Goal: Find contact information: Find contact information

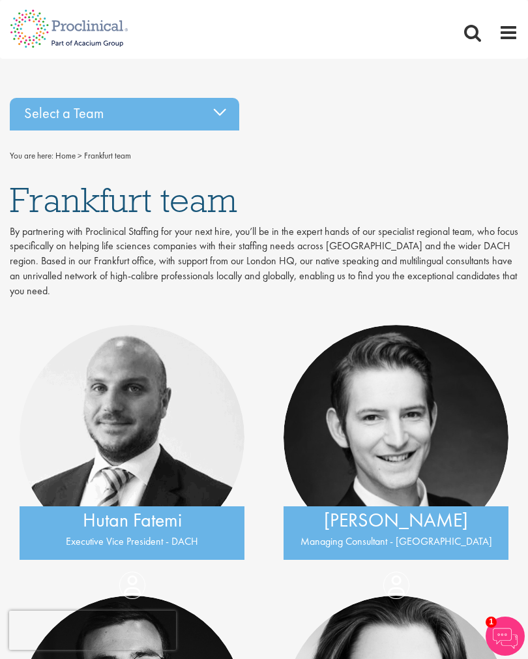
click at [219, 113] on div "Select a Team" at bounding box center [125, 114] width 230 height 33
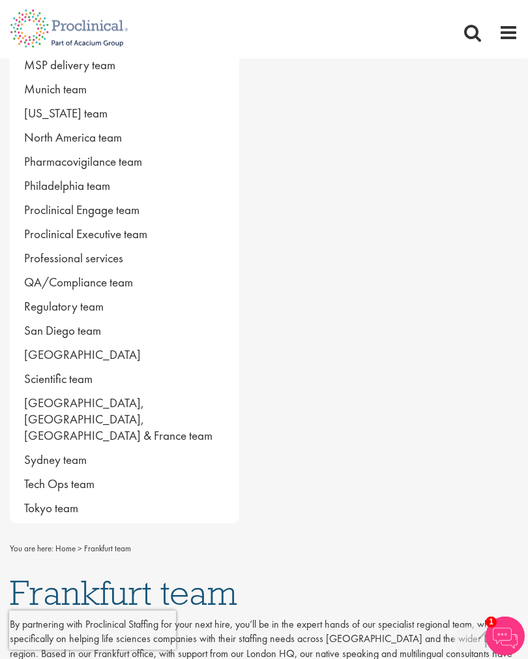
scroll to position [709, 0]
click at [143, 242] on link "Proclinical Executive team" at bounding box center [125, 233] width 230 height 24
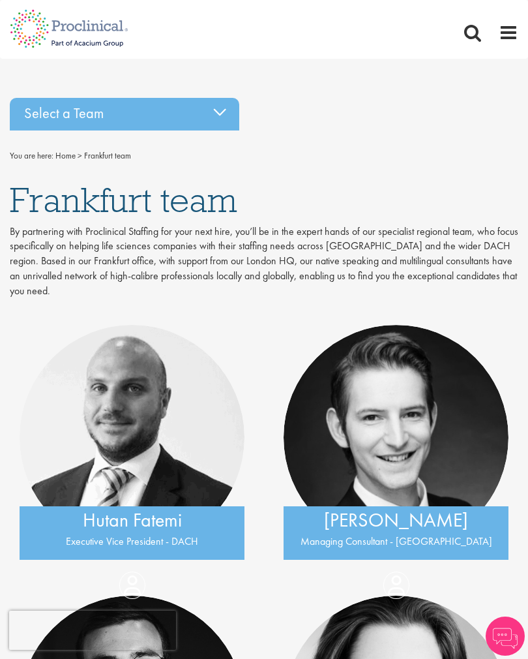
click at [215, 112] on div "Select a Team" at bounding box center [125, 114] width 230 height 33
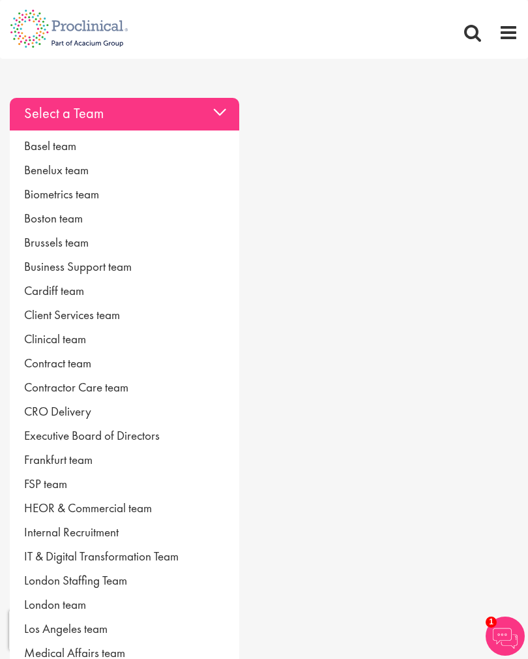
click at [70, 143] on link "Basel team" at bounding box center [125, 146] width 230 height 24
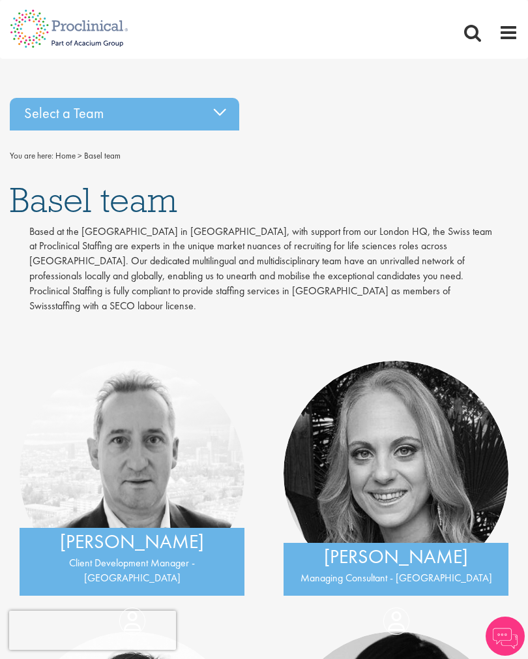
click at [218, 111] on div "Select a Team" at bounding box center [125, 114] width 230 height 33
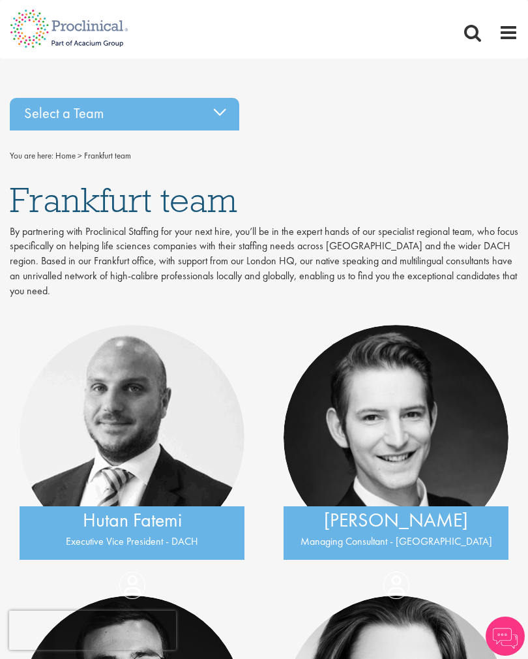
click at [213, 108] on div "Select a Team" at bounding box center [125, 114] width 230 height 33
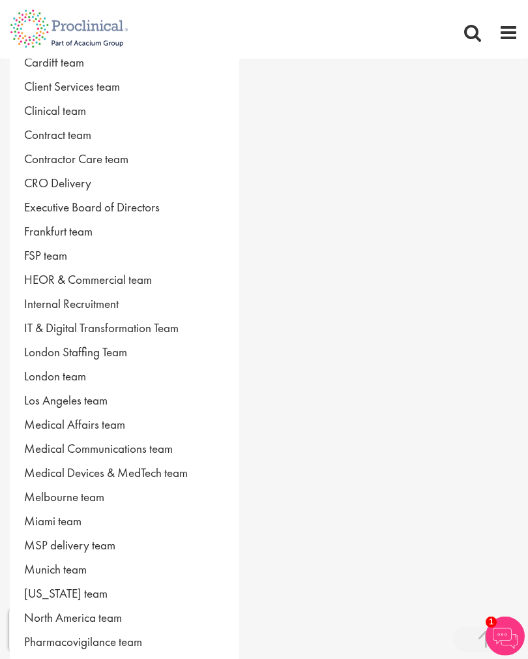
scroll to position [229, 0]
click at [76, 230] on link "Frankfurt team" at bounding box center [125, 231] width 230 height 24
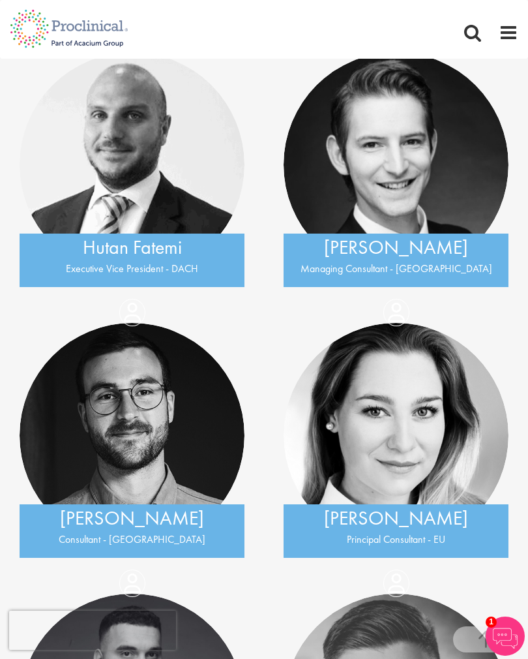
scroll to position [243, 0]
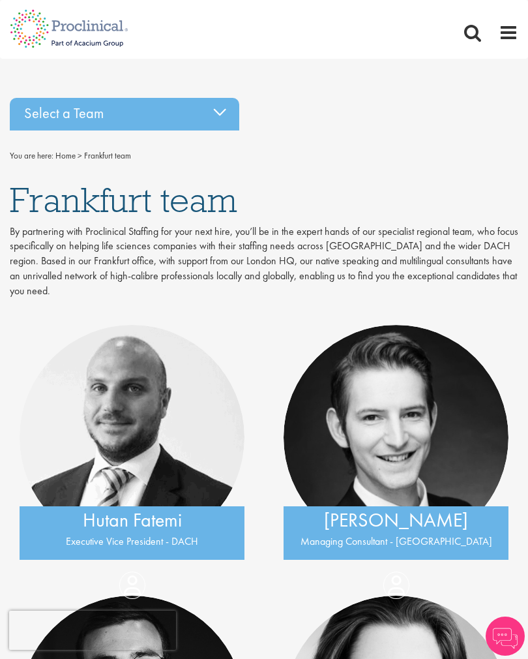
click at [217, 115] on div "Select a Team" at bounding box center [125, 114] width 230 height 33
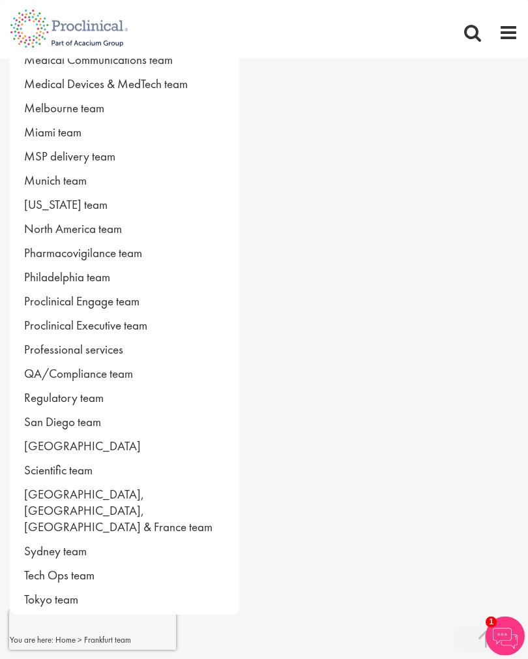
scroll to position [620, 0]
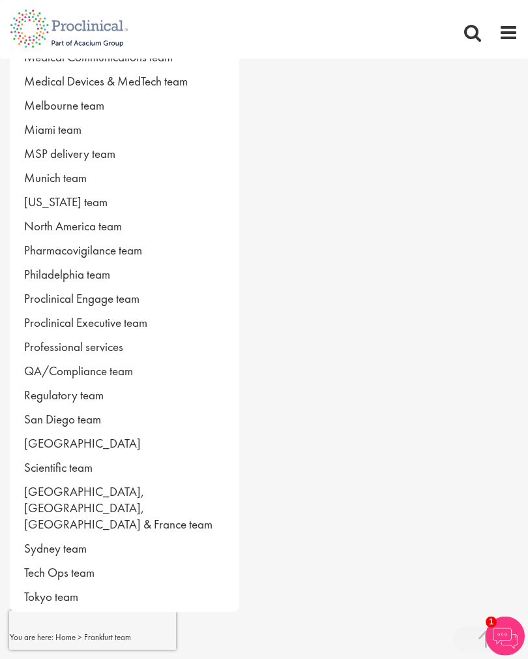
click at [133, 322] on link "Proclinical Executive team" at bounding box center [125, 323] width 230 height 24
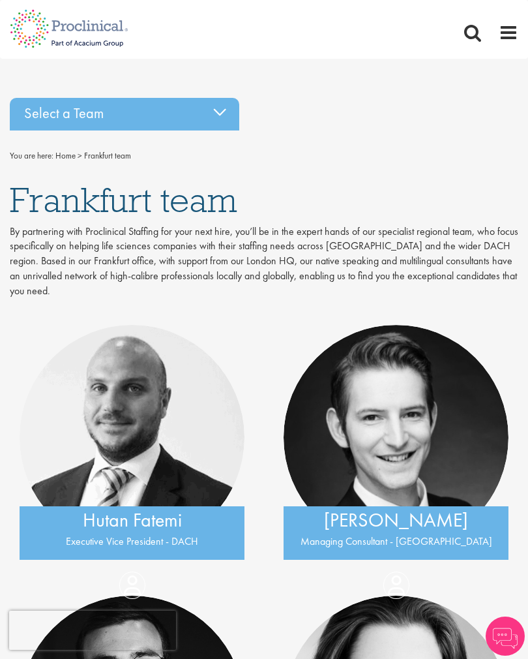
click at [211, 117] on div "Select a Team" at bounding box center [125, 114] width 230 height 33
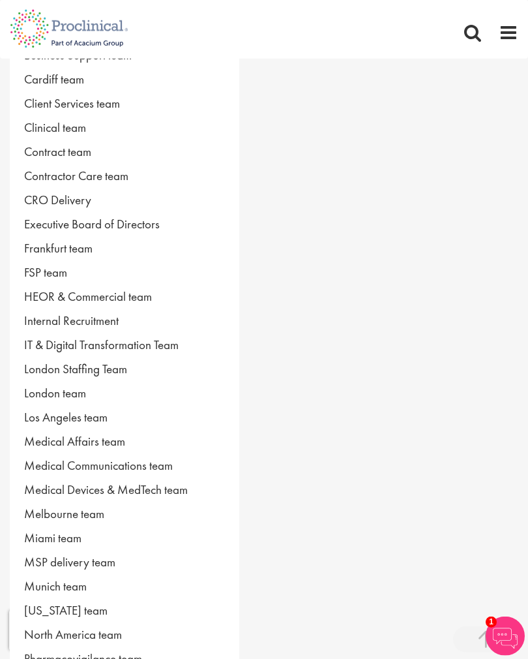
scroll to position [213, 0]
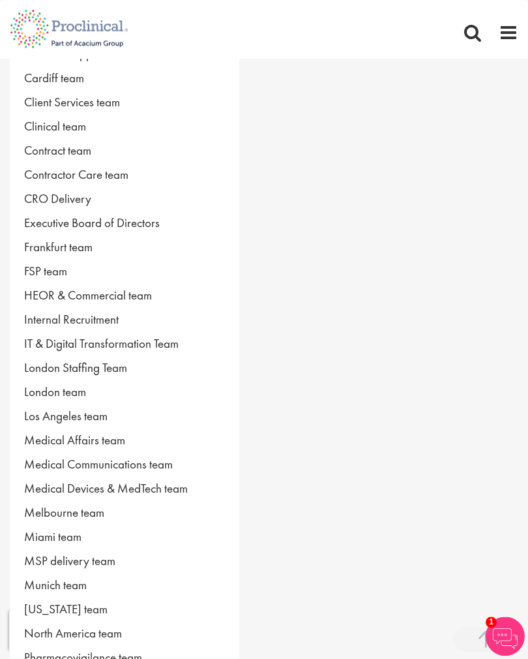
click at [105, 322] on link "Internal Recruitment" at bounding box center [125, 319] width 230 height 24
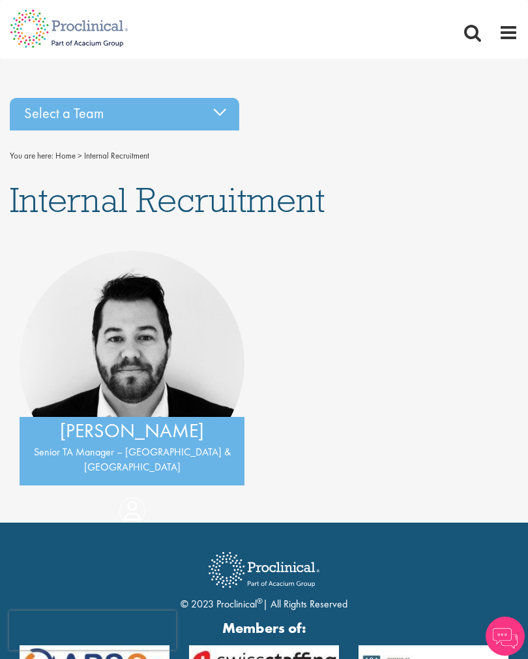
click at [213, 115] on div "Select a Team" at bounding box center [125, 114] width 230 height 33
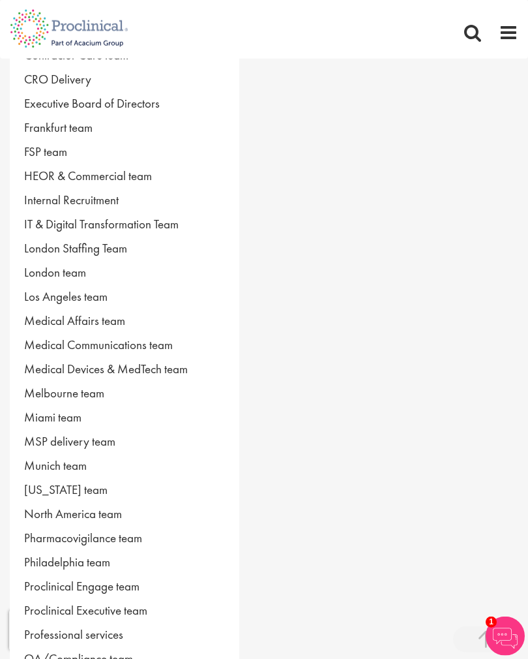
scroll to position [333, 0]
click at [160, 352] on link "Medical Communications team" at bounding box center [125, 344] width 230 height 24
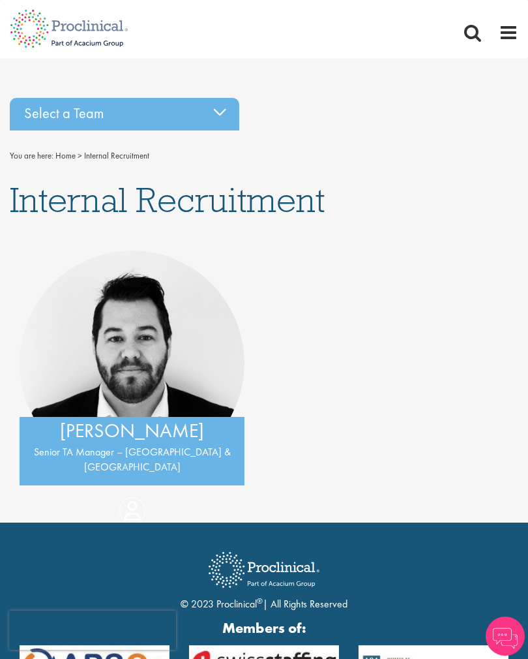
click at [219, 110] on div "Select a Team" at bounding box center [125, 114] width 230 height 33
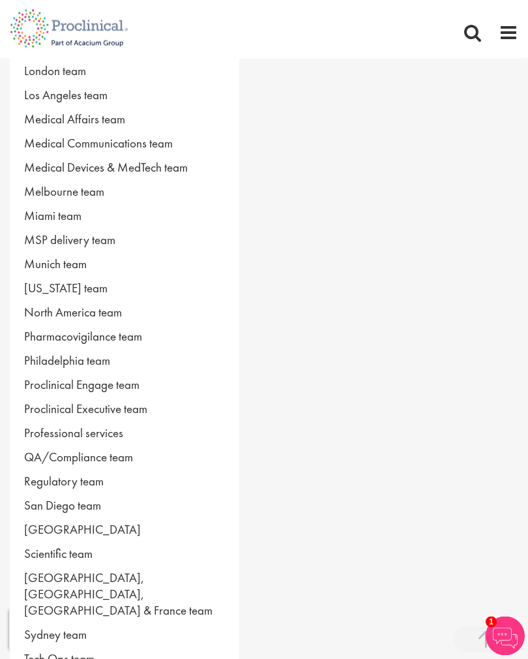
scroll to position [535, 0]
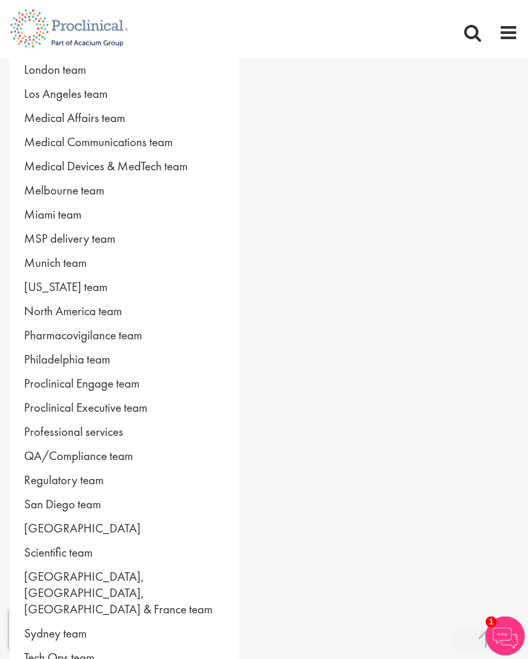
click at [125, 386] on link "Proclinical Engage team" at bounding box center [125, 383] width 230 height 24
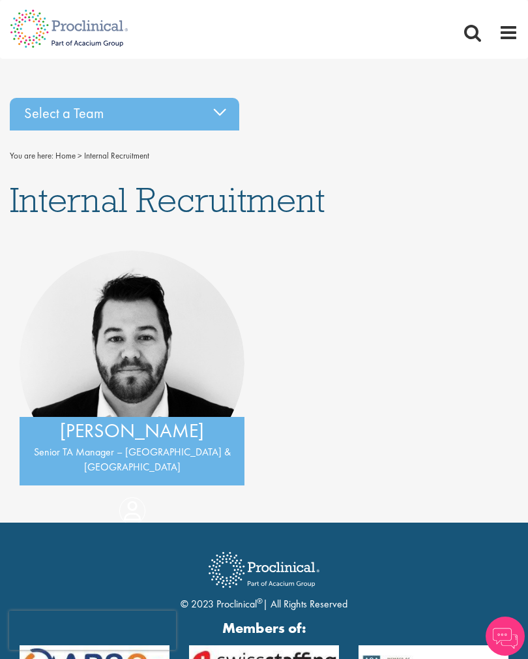
click at [224, 106] on div "Select a Team" at bounding box center [125, 114] width 230 height 33
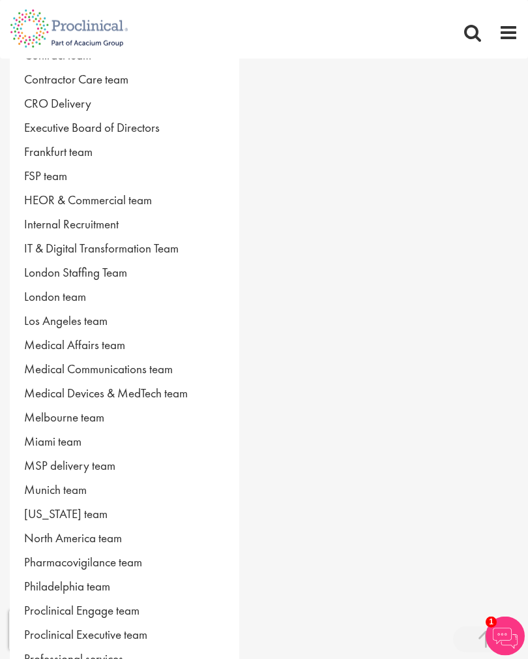
scroll to position [309, 0]
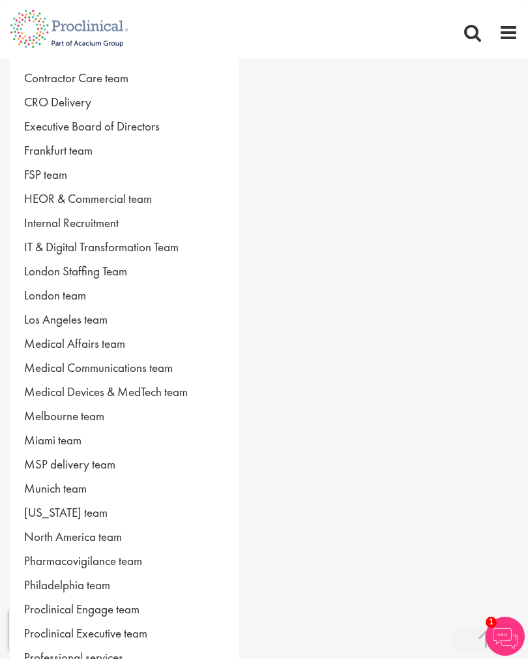
click at [165, 368] on link "Medical Communications team" at bounding box center [125, 368] width 230 height 24
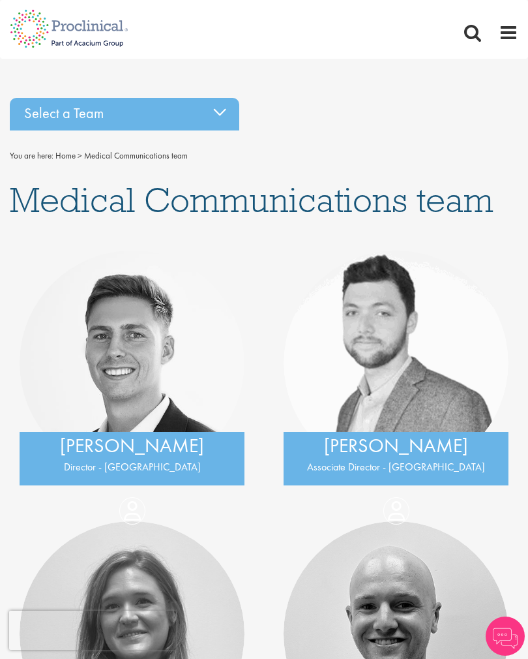
click at [215, 108] on div "Select a Team" at bounding box center [125, 114] width 230 height 33
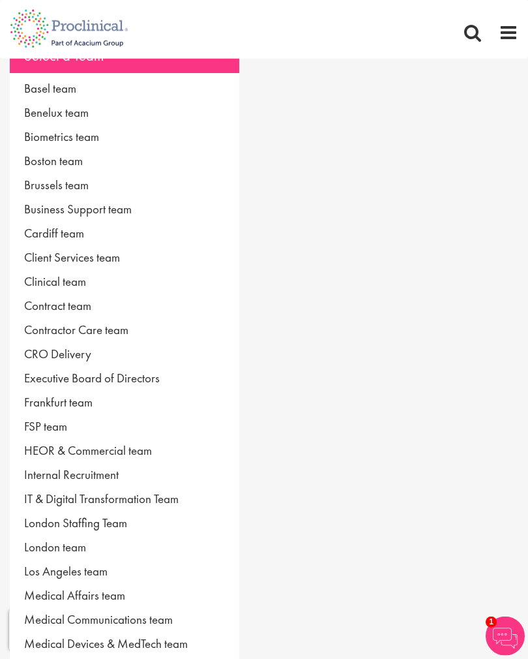
scroll to position [59, 0]
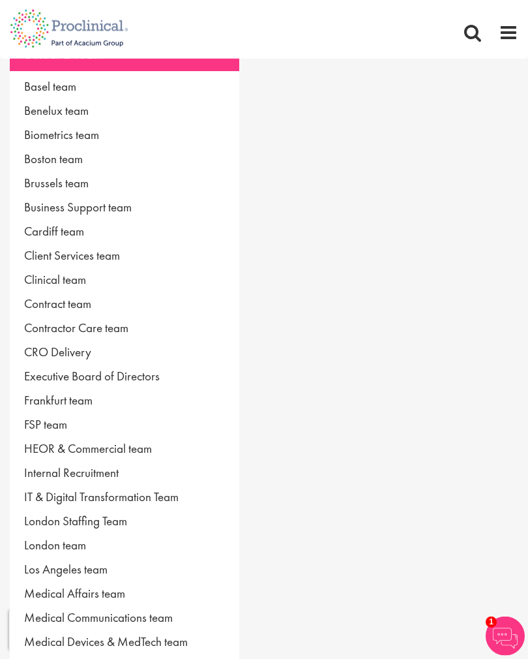
click at [110, 472] on link "Internal Recruitment" at bounding box center [125, 473] width 230 height 24
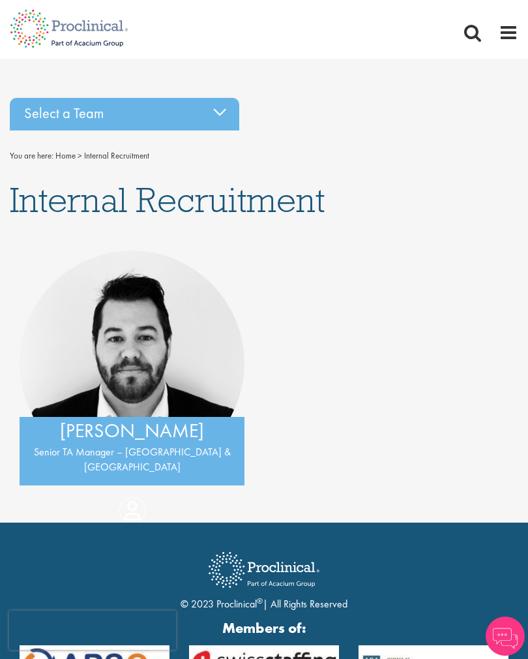
click at [219, 102] on div "Select a Team" at bounding box center [125, 114] width 230 height 33
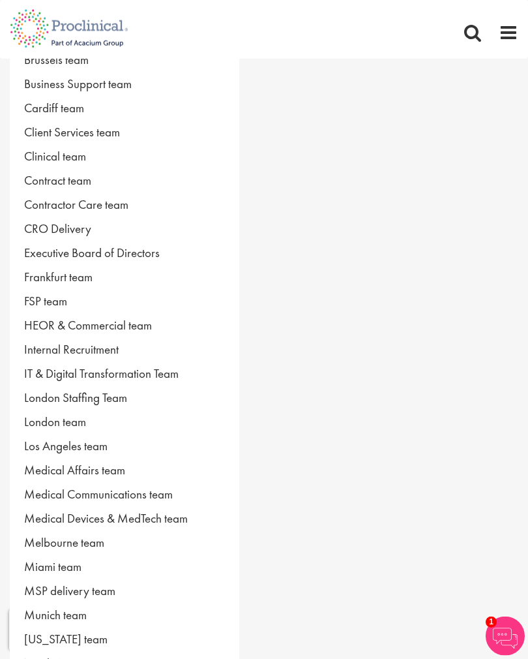
scroll to position [183, 0]
click at [110, 468] on link "Medical Affairs team" at bounding box center [125, 469] width 230 height 24
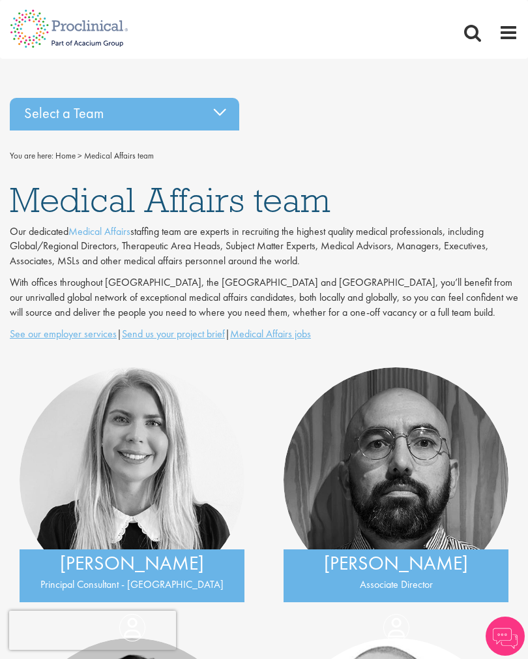
click at [219, 108] on div "Select a Team" at bounding box center [125, 114] width 230 height 33
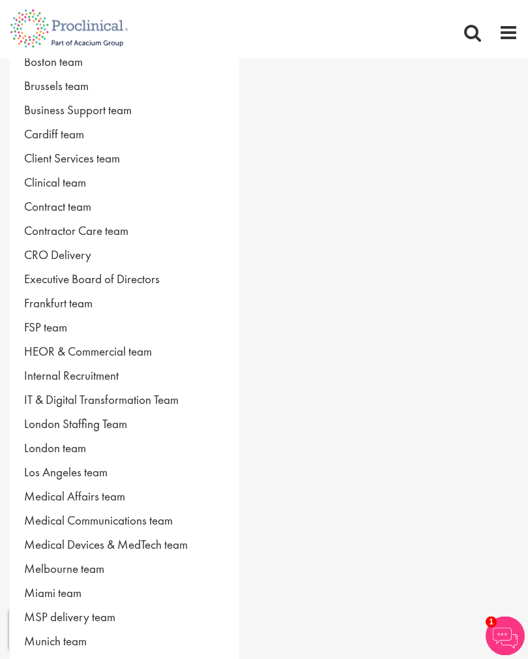
scroll to position [162, 0]
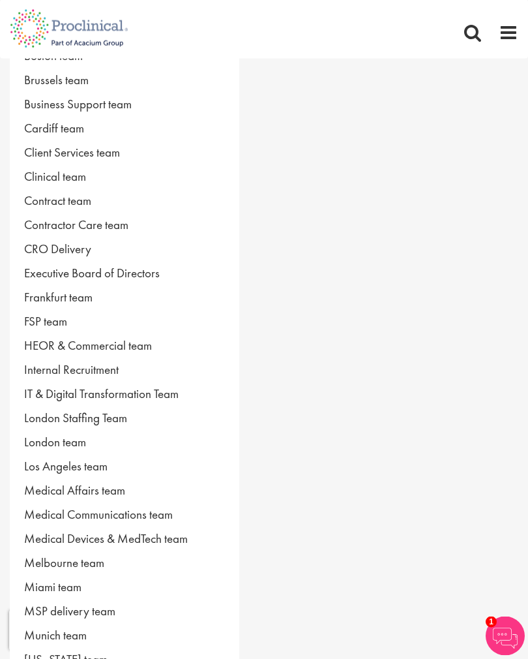
click at [168, 520] on link "Medical Communications team" at bounding box center [125, 514] width 230 height 24
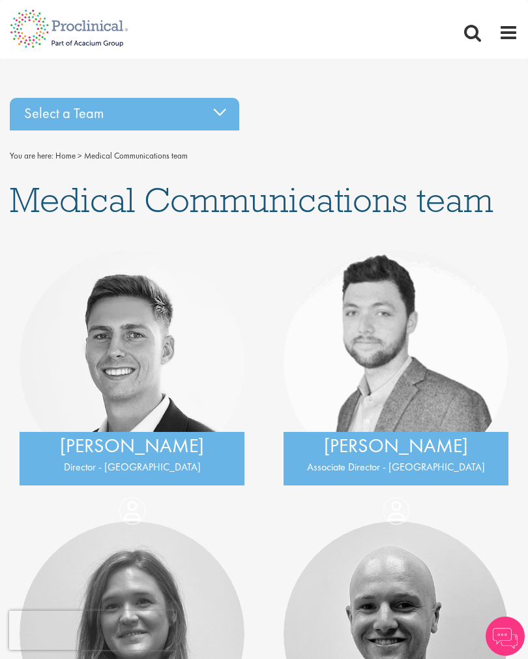
click at [221, 110] on div "Select a Team" at bounding box center [125, 114] width 230 height 33
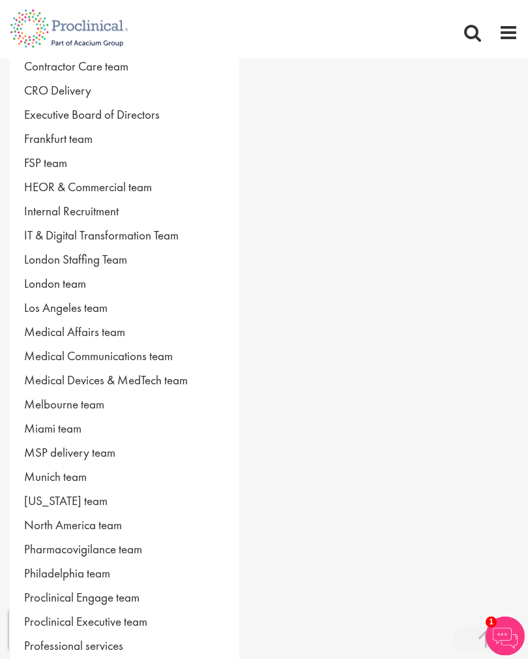
scroll to position [322, 0]
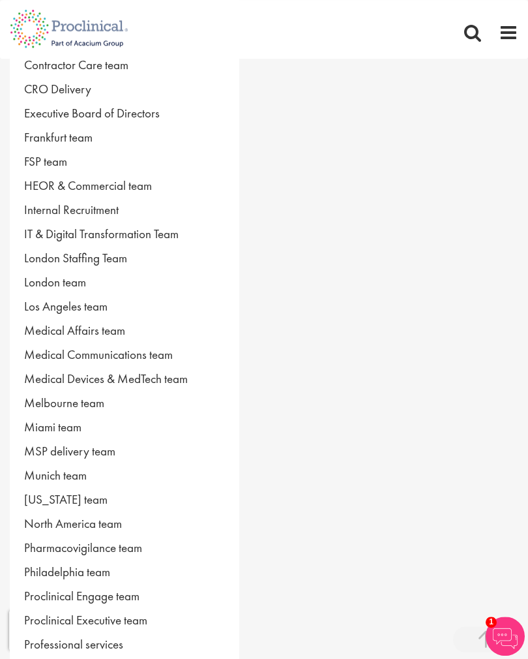
click at [174, 379] on link "Medical Devices & MedTech team" at bounding box center [125, 379] width 230 height 24
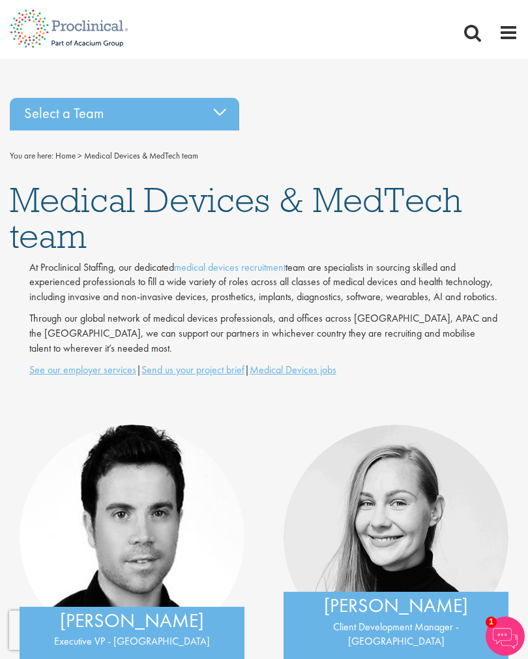
click at [222, 112] on div "Select a Team" at bounding box center [125, 114] width 230 height 33
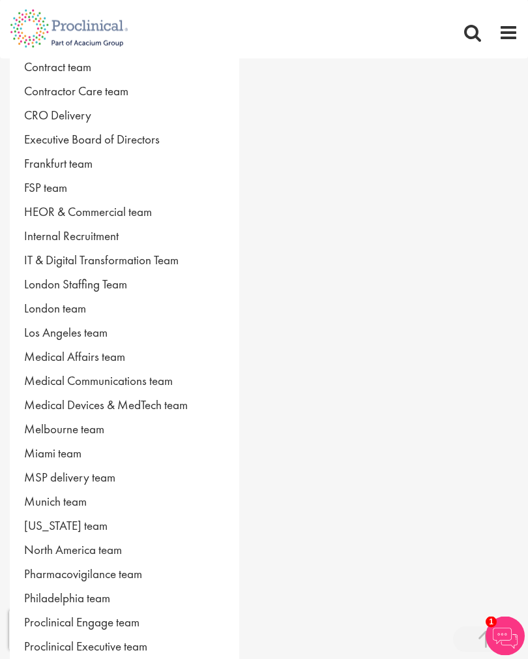
scroll to position [298, 0]
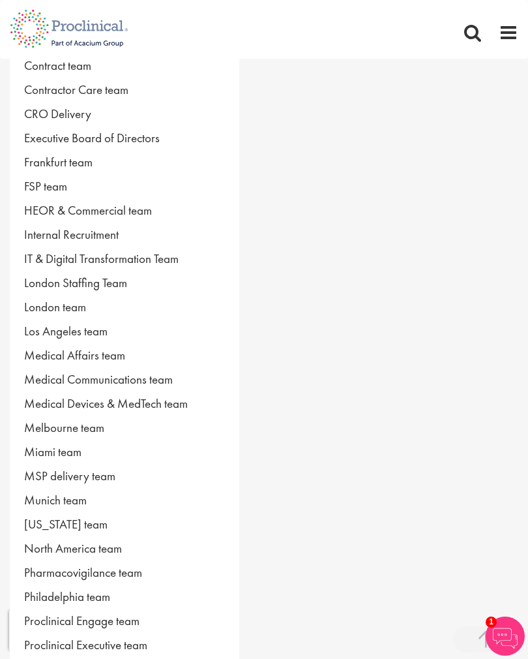
click at [167, 401] on link "Medical Devices & MedTech team" at bounding box center [125, 403] width 230 height 24
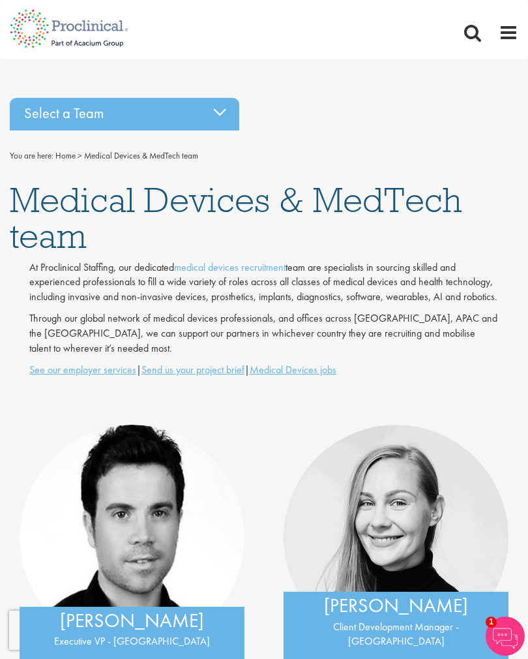
click at [219, 108] on div "Select a Team" at bounding box center [125, 114] width 230 height 33
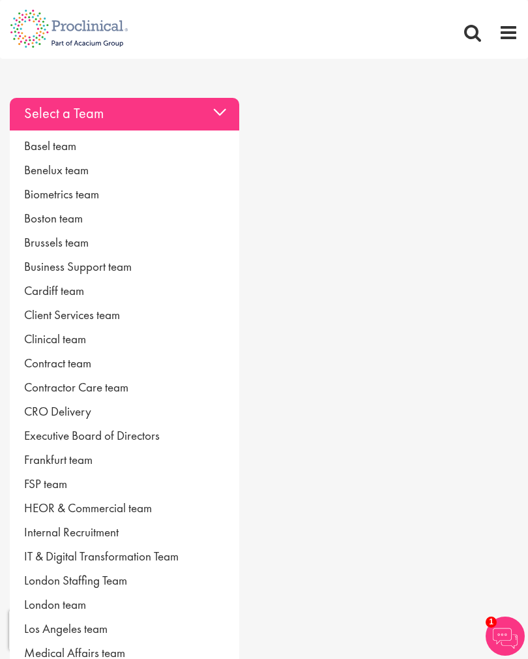
click at [75, 455] on link "Frankfurt team" at bounding box center [125, 460] width 230 height 24
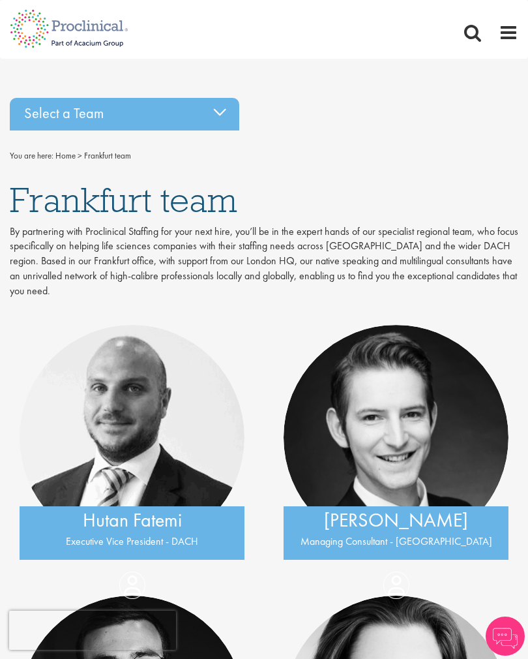
click at [218, 109] on div "Select a Team" at bounding box center [125, 114] width 230 height 33
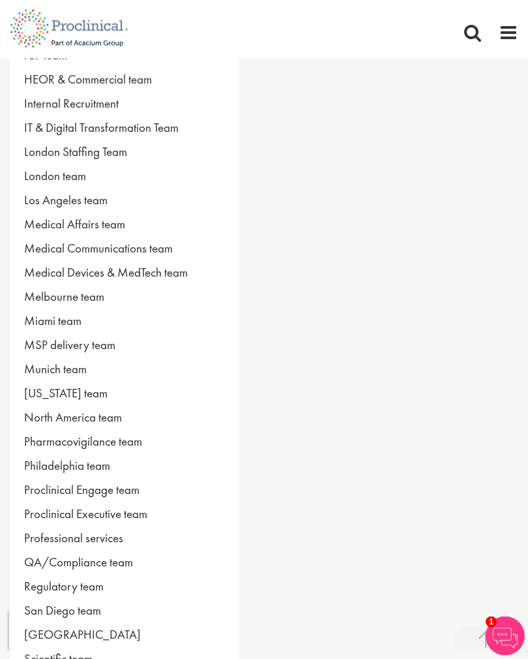
scroll to position [451, 0]
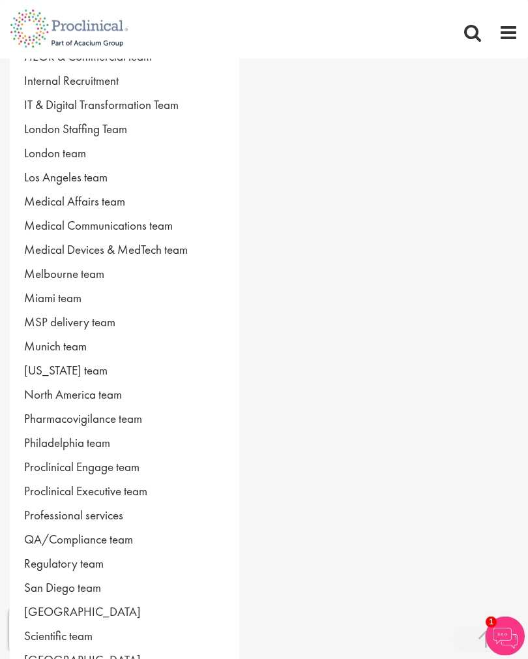
click at [125, 419] on link "Pharmacovigilance team" at bounding box center [125, 418] width 230 height 24
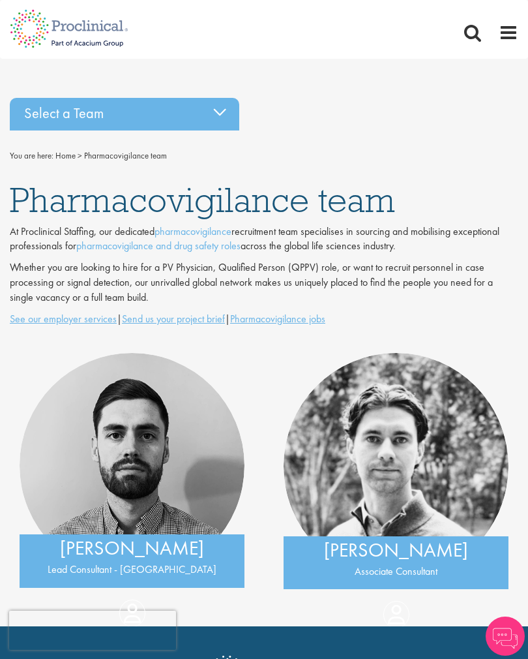
click at [218, 108] on div "Select a Team" at bounding box center [125, 114] width 230 height 33
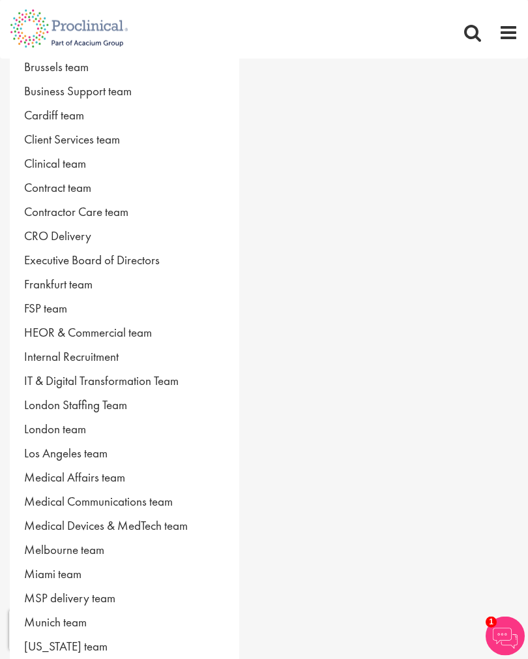
scroll to position [176, 0]
click at [162, 500] on link "Medical Communications team" at bounding box center [125, 501] width 230 height 24
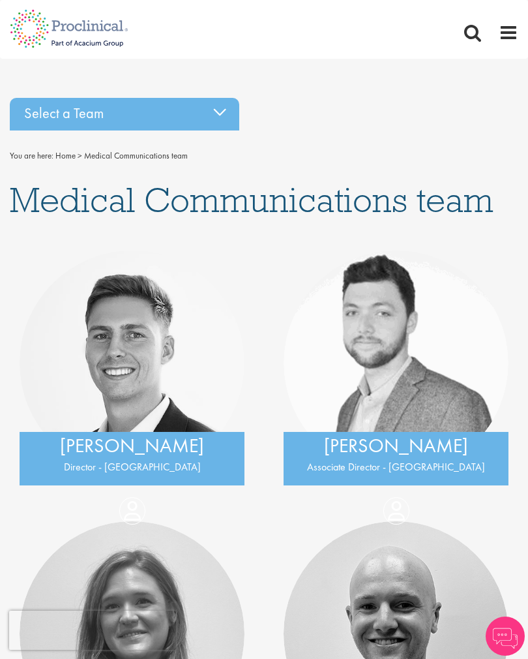
click at [219, 108] on div "Select a Team" at bounding box center [125, 114] width 230 height 33
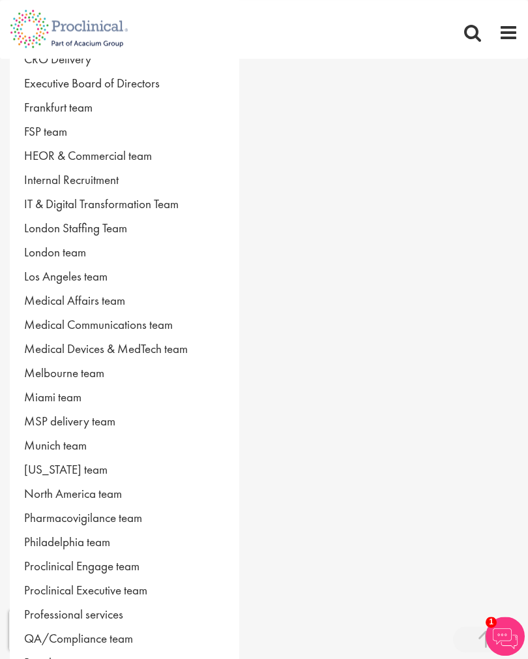
scroll to position [346, 0]
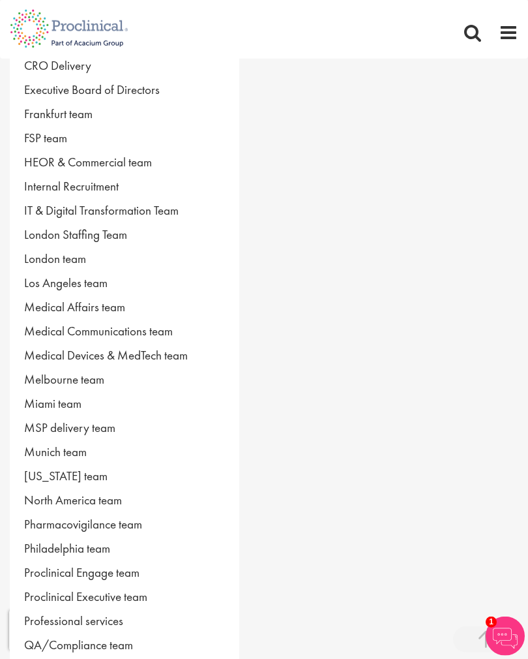
click at [166, 350] on link "Medical Devices & MedTech team" at bounding box center [125, 355] width 230 height 24
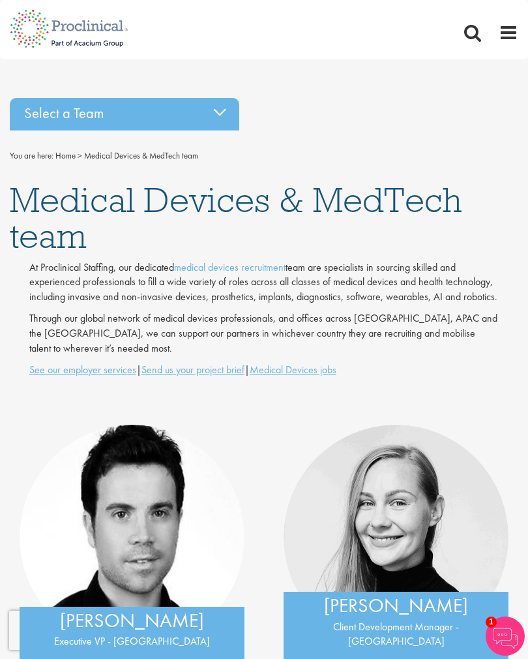
click at [215, 106] on div "Select a Team" at bounding box center [125, 114] width 230 height 33
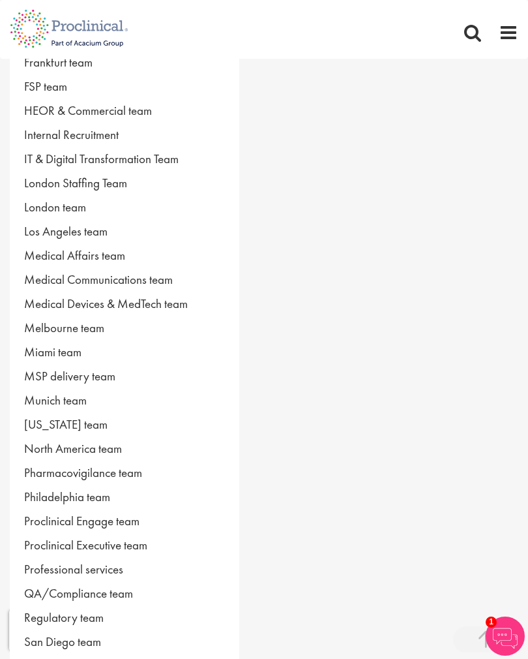
scroll to position [403, 0]
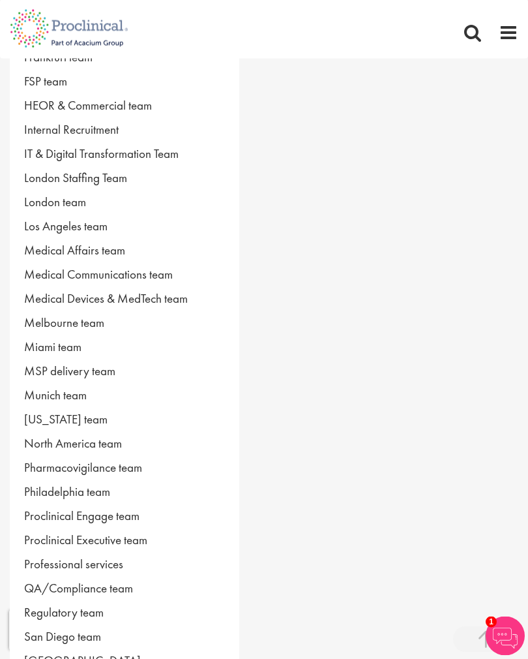
click at [131, 517] on link "Proclinical Engage team" at bounding box center [125, 516] width 230 height 24
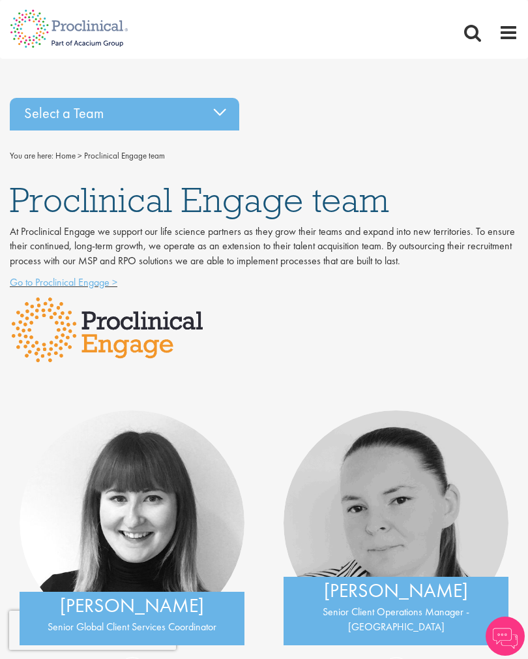
click at [219, 107] on div "Select a Team" at bounding box center [125, 114] width 230 height 33
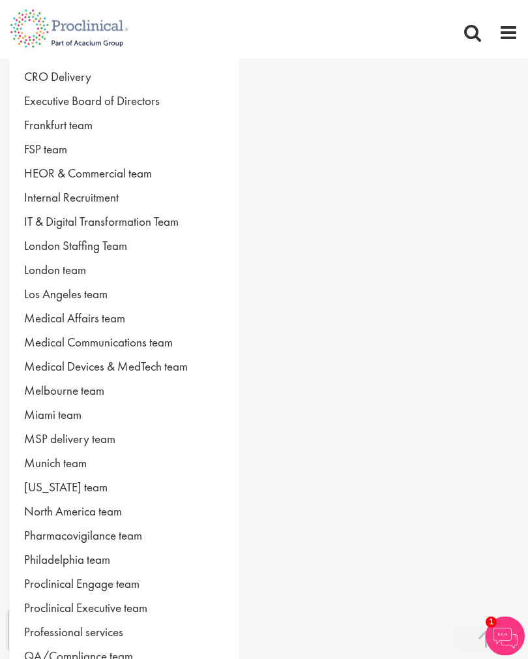
scroll to position [376, 0]
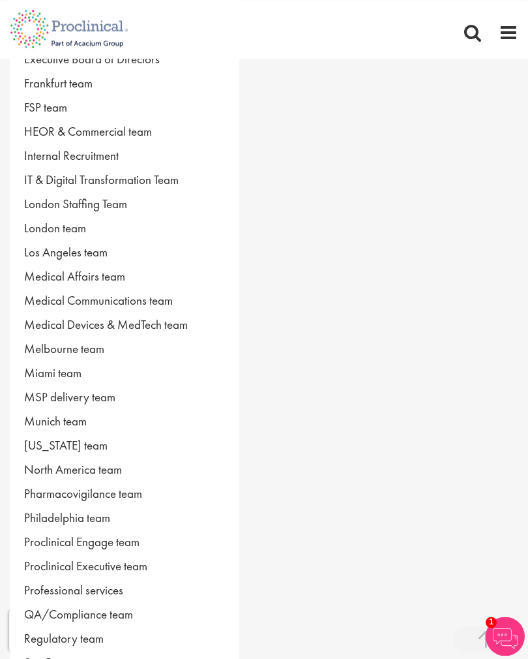
click at [135, 567] on link "Proclinical Executive team" at bounding box center [125, 566] width 230 height 24
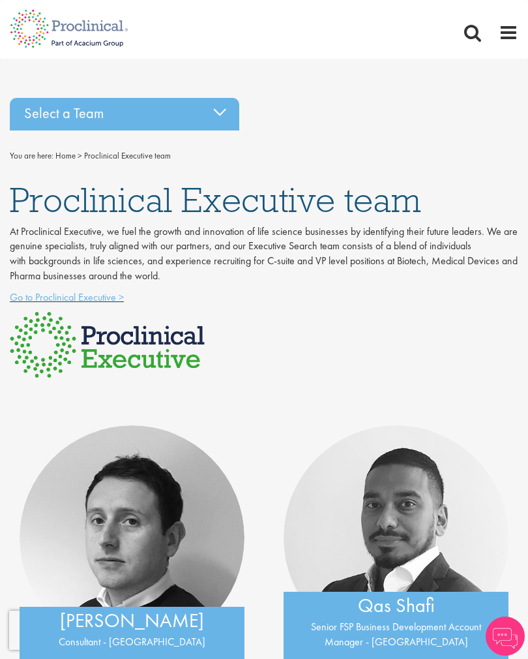
click at [214, 114] on div "Select a Team" at bounding box center [125, 114] width 230 height 33
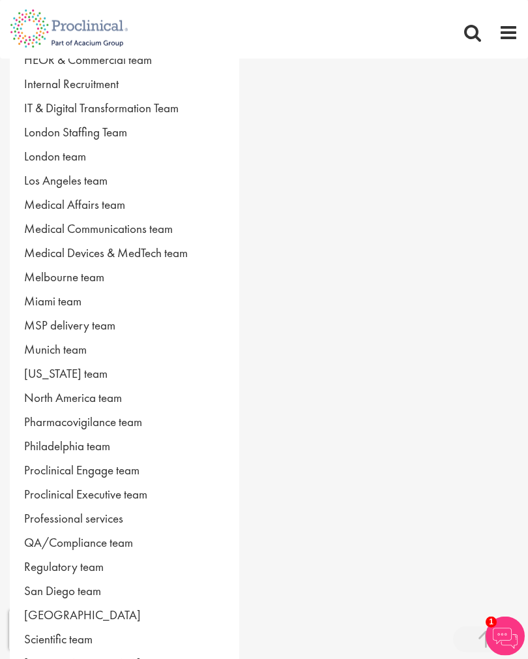
scroll to position [450, 0]
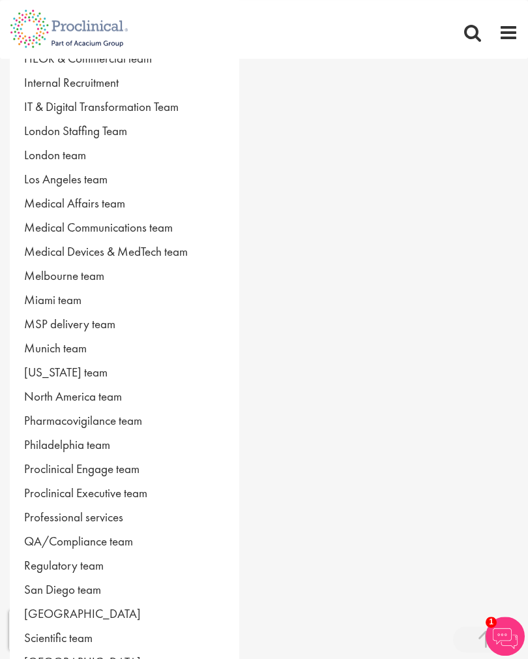
click at [104, 517] on link "Professional services" at bounding box center [125, 517] width 230 height 24
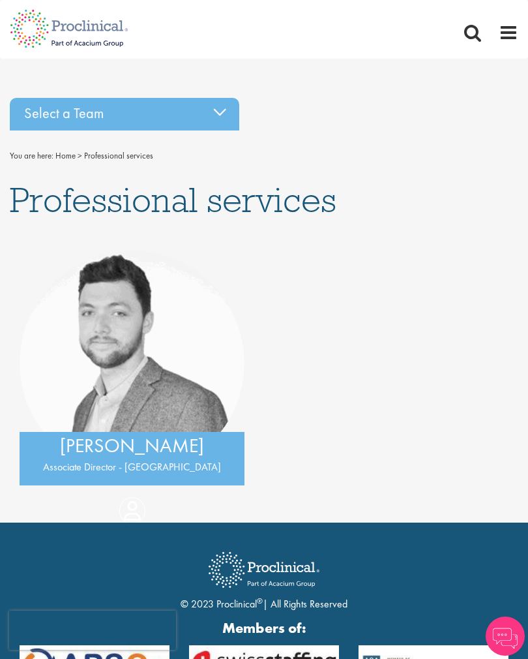
click at [213, 106] on div "Select a Team" at bounding box center [125, 114] width 230 height 33
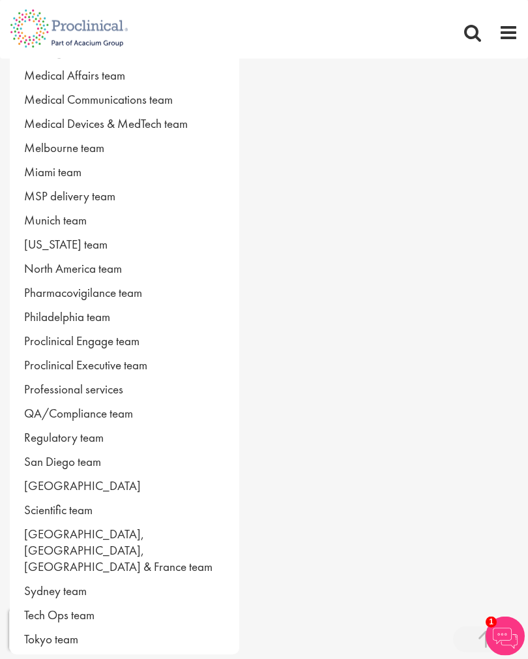
scroll to position [578, 0]
click at [76, 506] on link "Scientific team" at bounding box center [125, 509] width 230 height 24
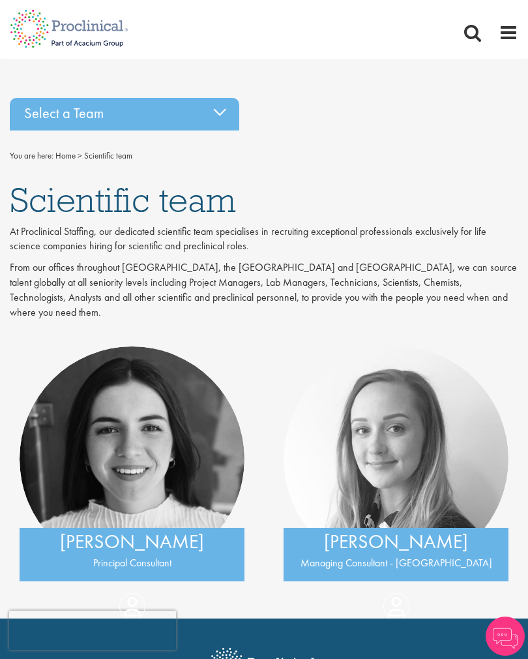
click at [213, 108] on div "Select a Team" at bounding box center [125, 114] width 230 height 33
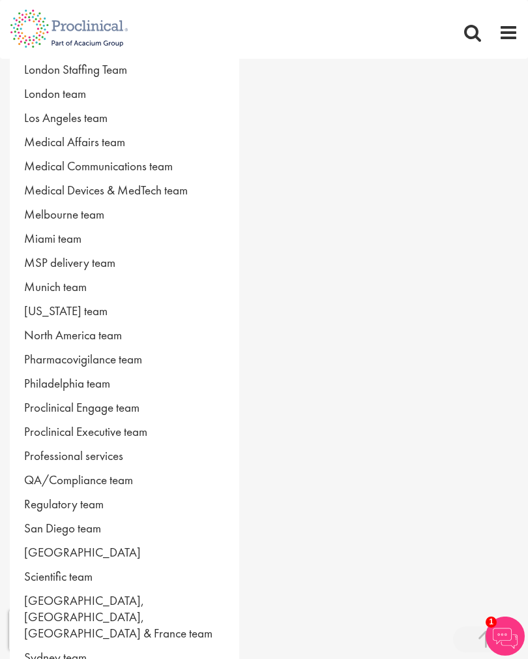
scroll to position [512, 0]
click at [91, 500] on link "Regulatory team" at bounding box center [125, 503] width 230 height 24
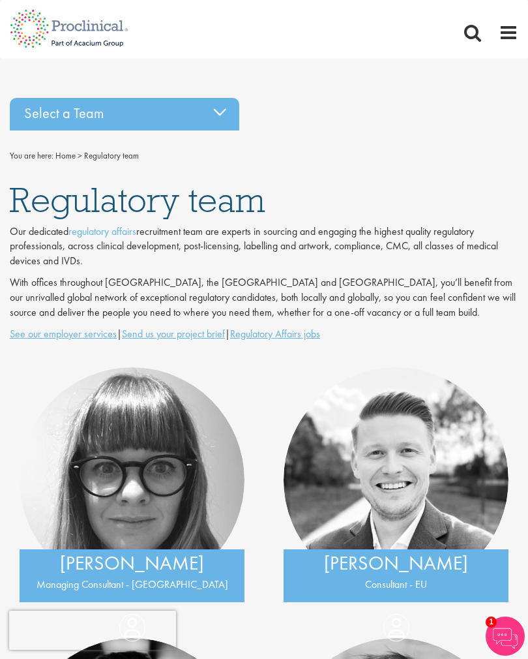
click at [224, 108] on div "Select a Team" at bounding box center [125, 114] width 230 height 33
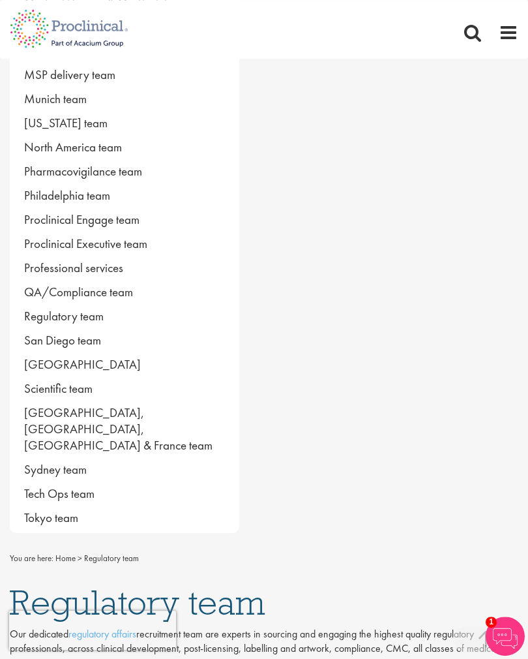
scroll to position [698, 0]
click at [78, 388] on link "Scientific team" at bounding box center [125, 389] width 230 height 24
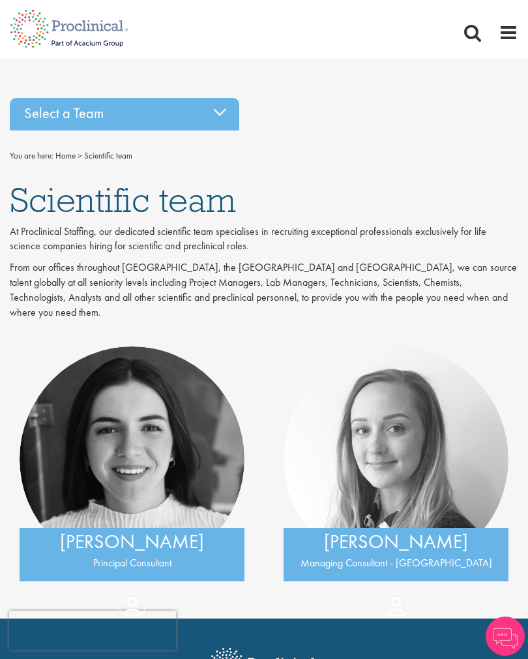
click at [222, 110] on div "Select a Team" at bounding box center [125, 114] width 230 height 33
click at [219, 116] on div "Select a Team" at bounding box center [125, 114] width 230 height 33
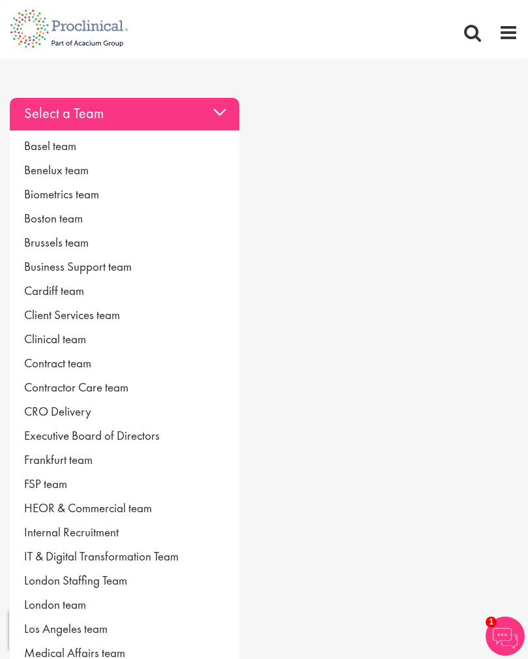
click at [68, 145] on link "Basel team" at bounding box center [125, 146] width 230 height 24
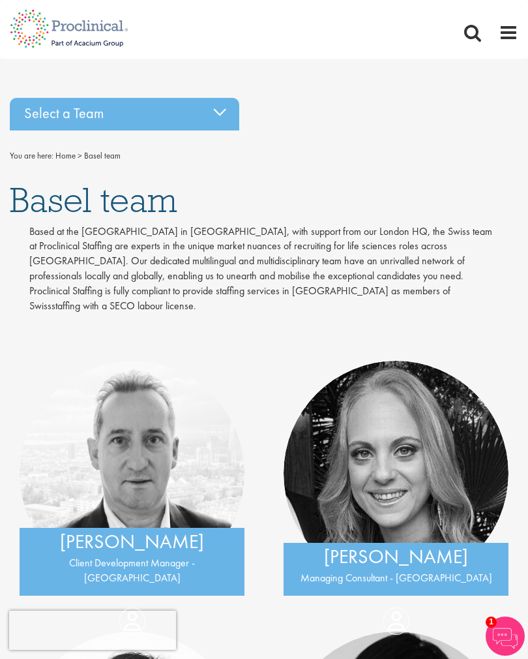
click at [219, 108] on div "Select a Team" at bounding box center [125, 114] width 230 height 33
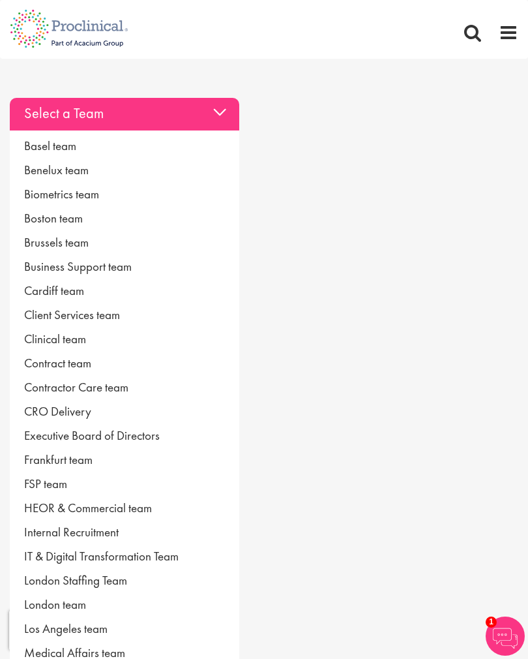
click at [77, 174] on link "Benelux team" at bounding box center [125, 170] width 230 height 24
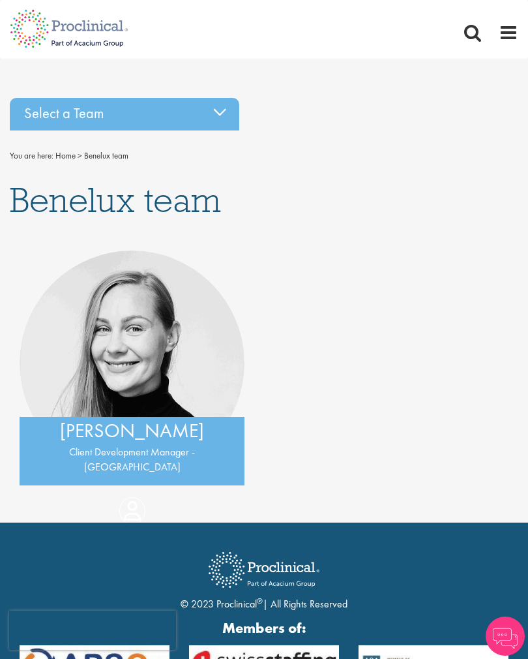
click at [217, 114] on div "Select a Team" at bounding box center [125, 114] width 230 height 33
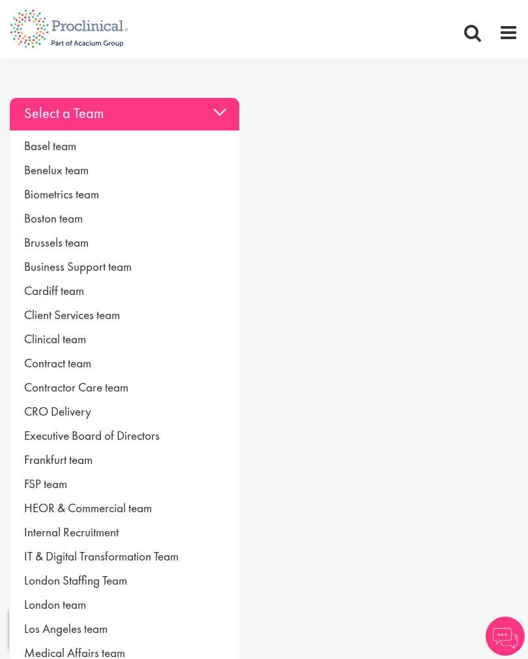
click at [97, 194] on link "Biometrics team" at bounding box center [125, 194] width 230 height 24
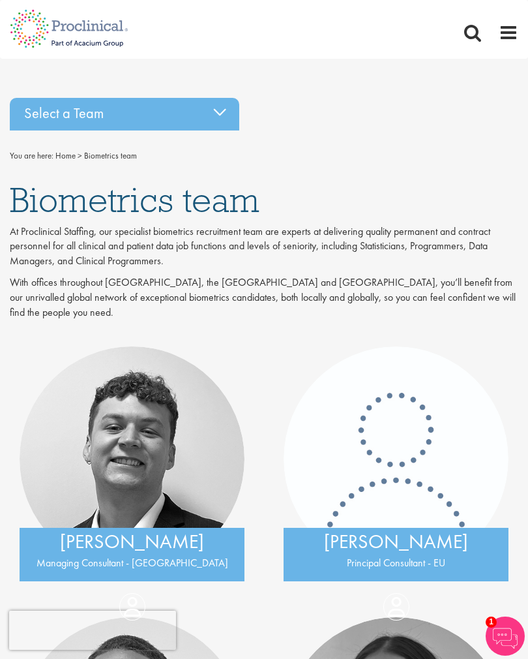
click at [215, 110] on div "Select a Team" at bounding box center [125, 114] width 230 height 33
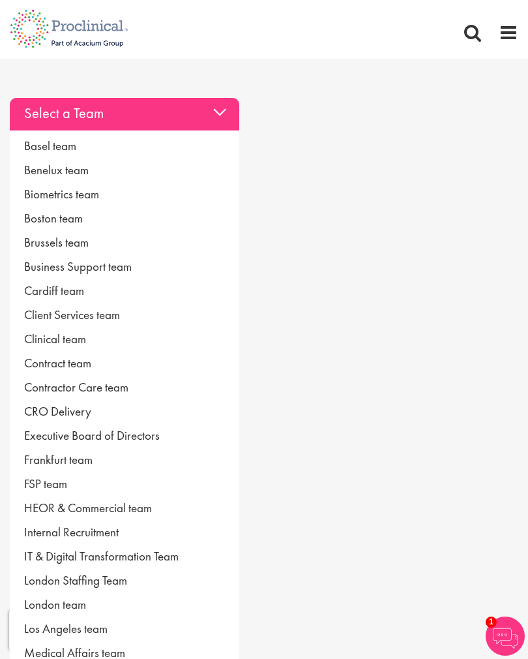
click at [76, 215] on link "Boston team" at bounding box center [125, 218] width 230 height 24
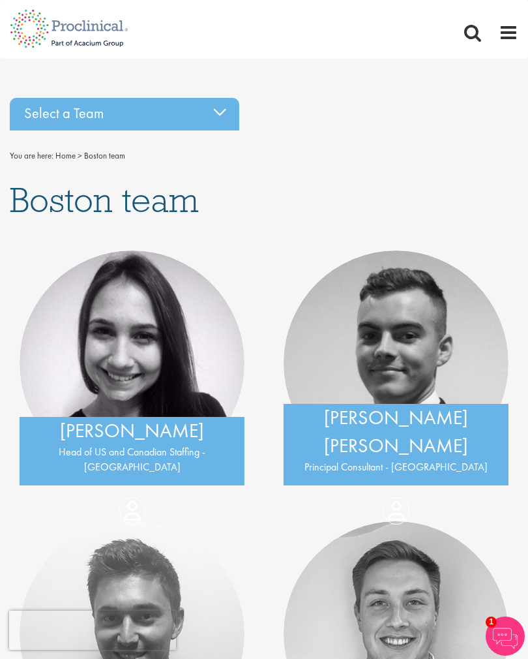
click at [214, 108] on div "Select a Team" at bounding box center [125, 114] width 230 height 33
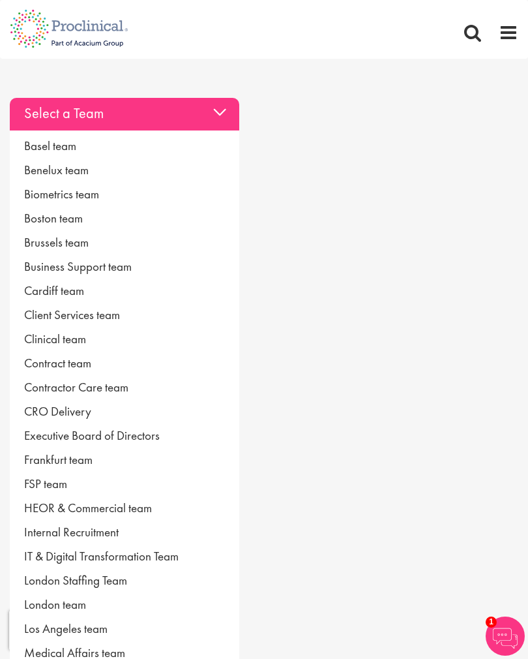
click at [78, 235] on link "Brussels team" at bounding box center [125, 242] width 230 height 24
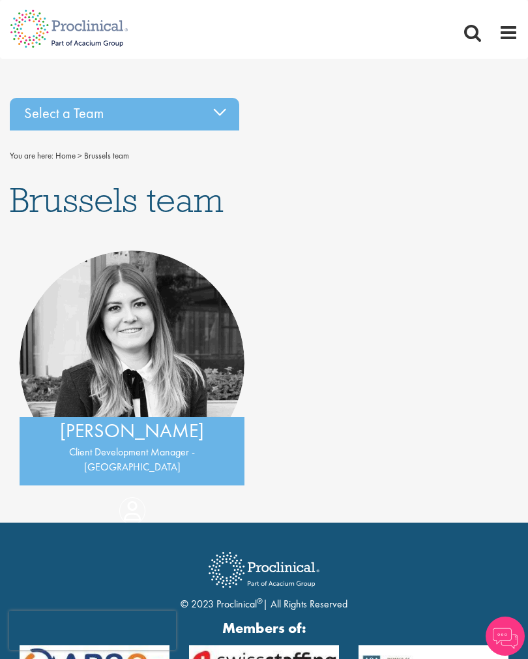
click at [222, 107] on div "Select a Team" at bounding box center [125, 114] width 230 height 33
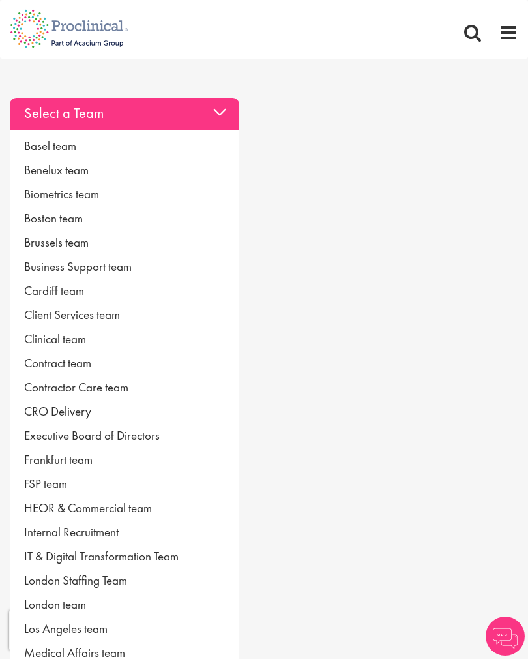
click at [126, 265] on link "Business Support team" at bounding box center [125, 266] width 230 height 24
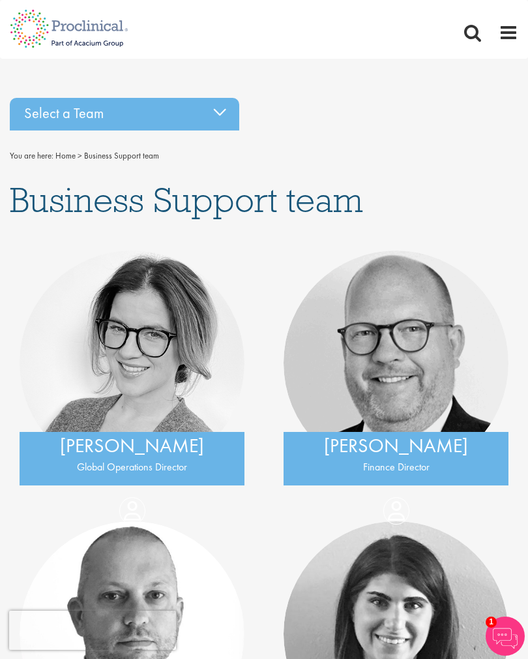
click at [222, 107] on div "Select a Team" at bounding box center [125, 114] width 230 height 33
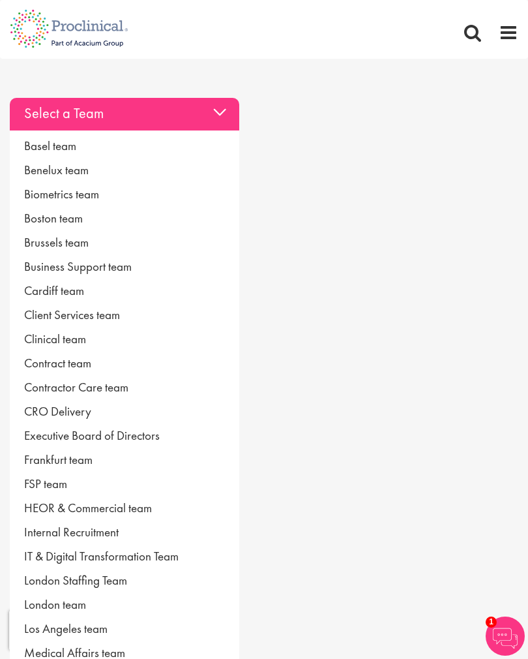
click at [74, 289] on link "Cardiff team" at bounding box center [125, 291] width 230 height 24
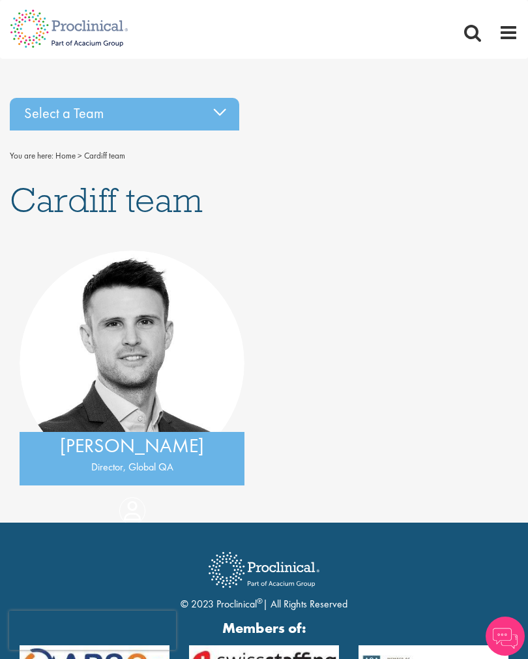
click at [219, 114] on div "Select a Team" at bounding box center [125, 114] width 230 height 33
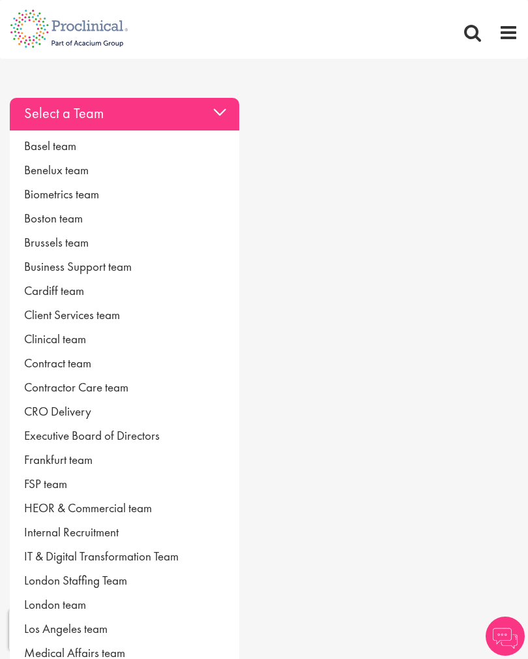
click at [115, 311] on link "Client Services team" at bounding box center [125, 315] width 230 height 24
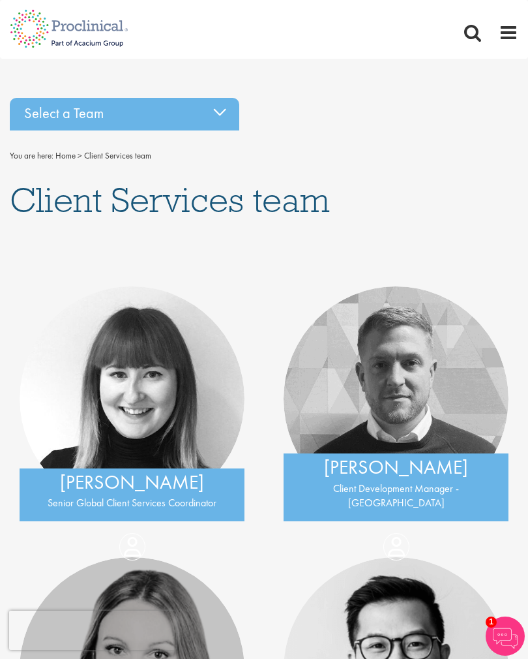
click at [215, 110] on div "Select a Team" at bounding box center [125, 114] width 230 height 33
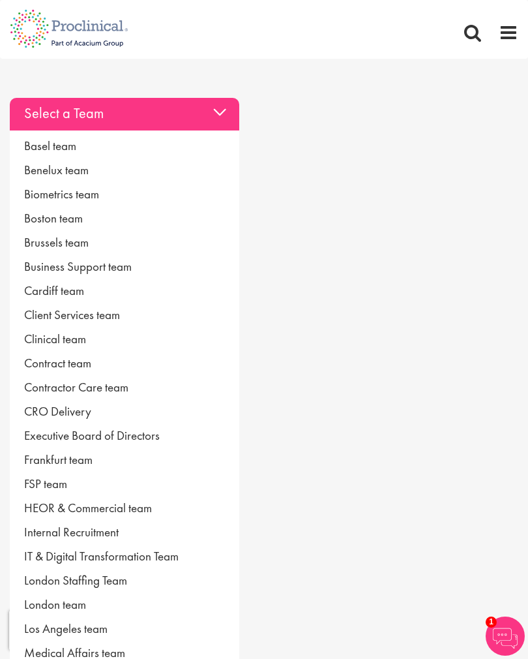
click at [68, 340] on link "Clinical team" at bounding box center [125, 339] width 230 height 24
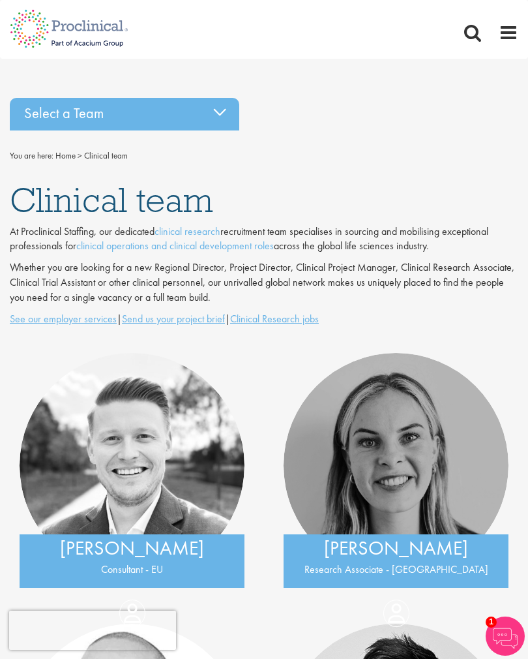
click at [217, 110] on div "Select a Team" at bounding box center [125, 114] width 230 height 33
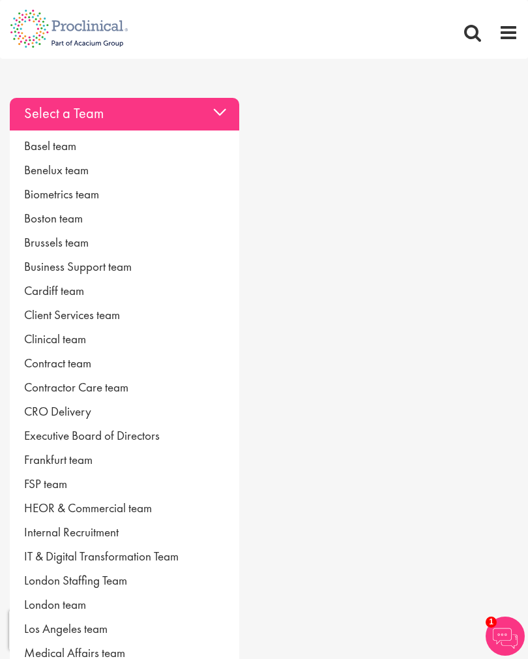
click at [89, 363] on link "Contract team" at bounding box center [125, 363] width 230 height 24
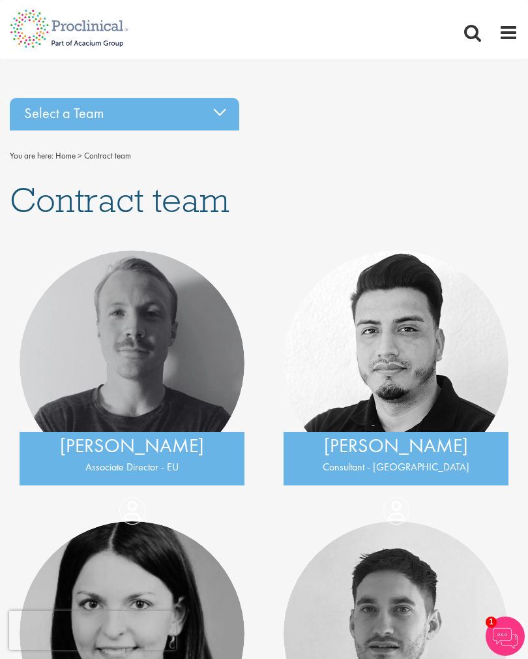
click at [217, 111] on div "Select a Team" at bounding box center [125, 114] width 230 height 33
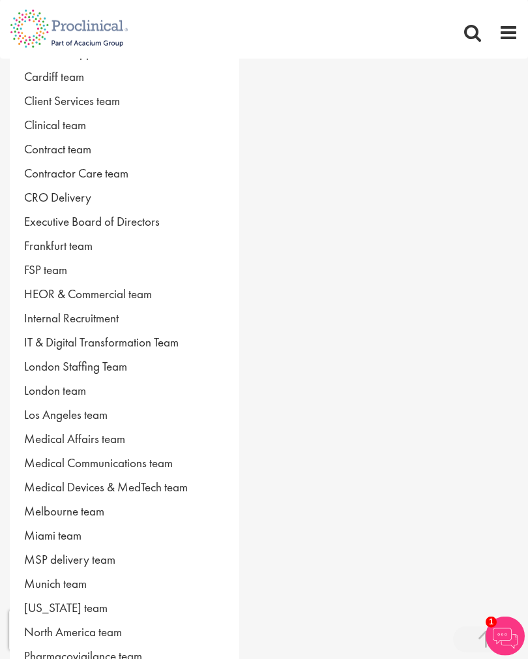
scroll to position [224, 0]
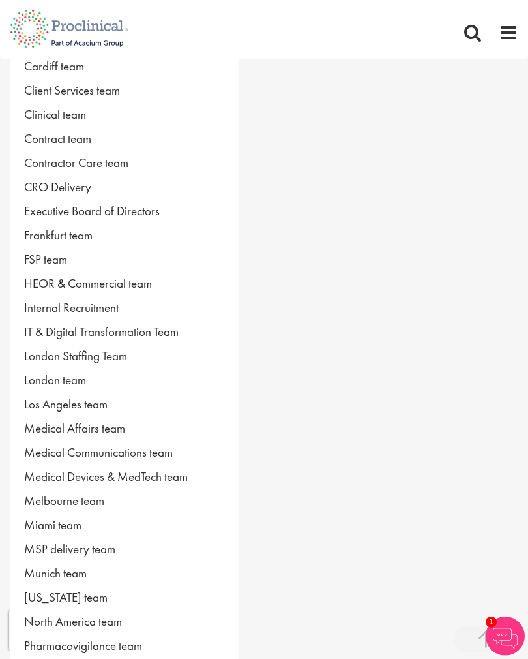
click at [165, 165] on link "Contractor Care team" at bounding box center [125, 163] width 230 height 24
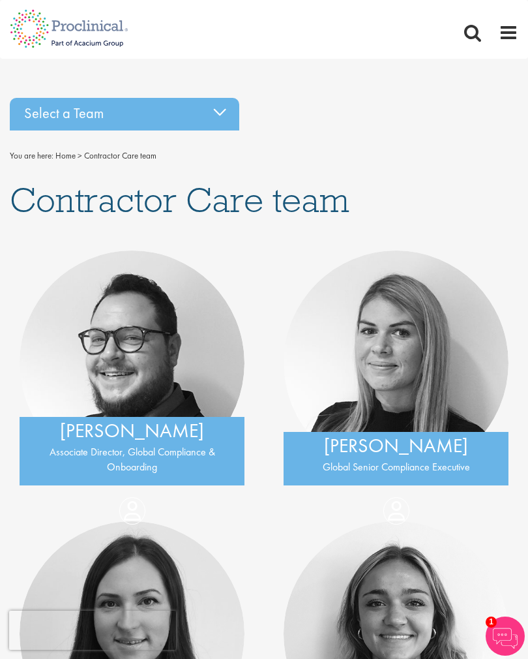
click at [211, 119] on div "Select a Team" at bounding box center [125, 114] width 230 height 33
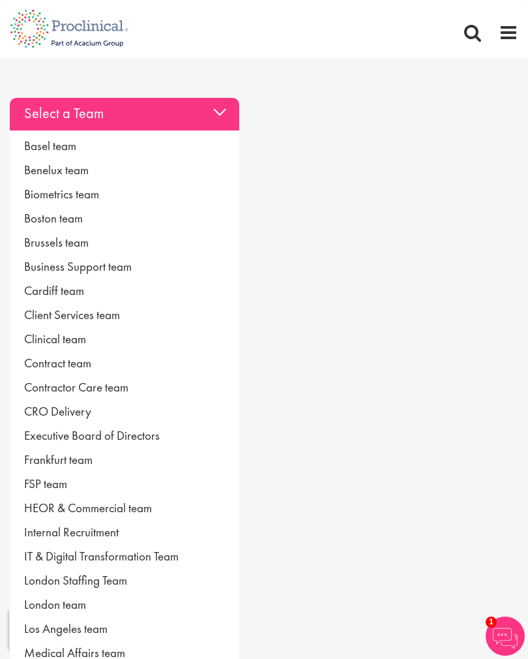
click at [77, 414] on link "CRO Delivery" at bounding box center [125, 411] width 230 height 24
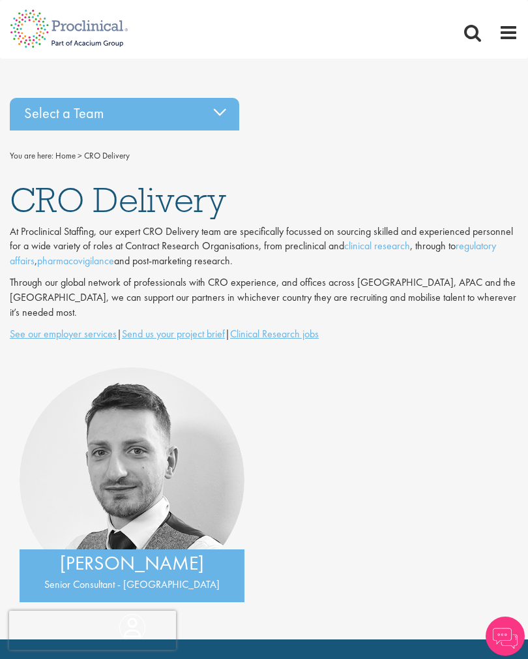
click at [211, 109] on div "Select a Team" at bounding box center [125, 114] width 230 height 33
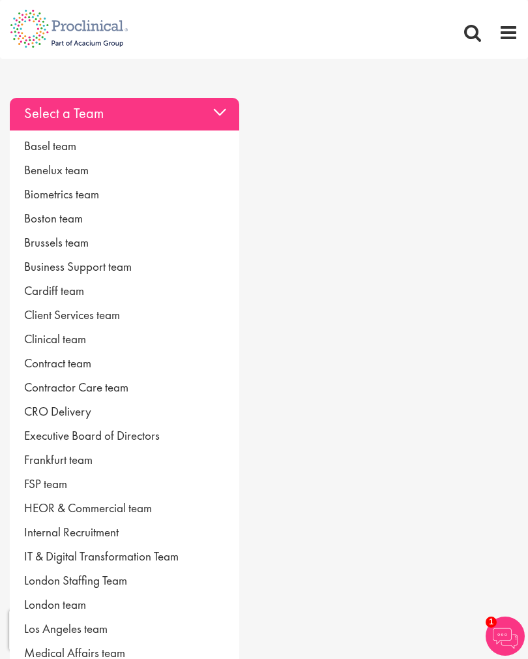
click at [157, 437] on link "Executive Board of Directors" at bounding box center [125, 435] width 230 height 24
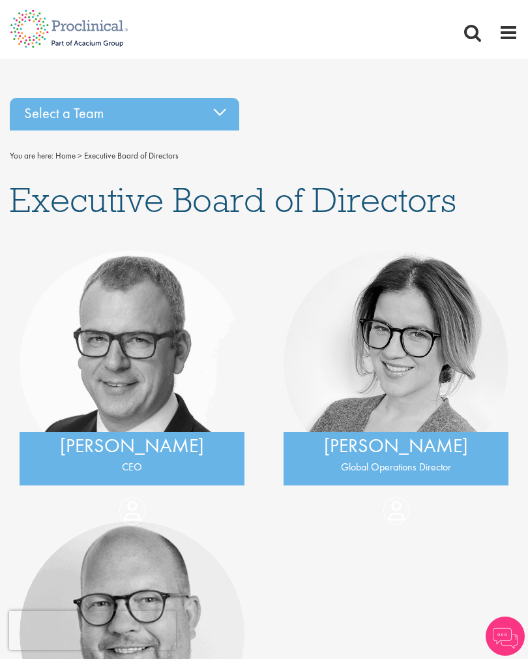
click at [222, 112] on div "Select a Team" at bounding box center [125, 114] width 230 height 33
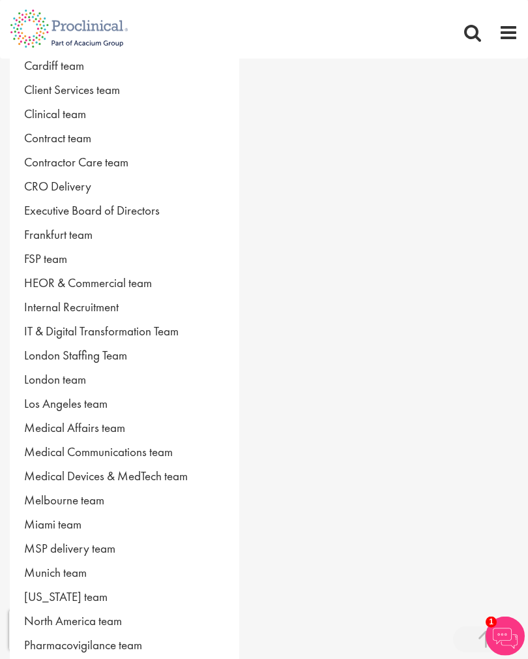
scroll to position [226, 0]
click at [80, 234] on link "Frankfurt team" at bounding box center [125, 234] width 230 height 24
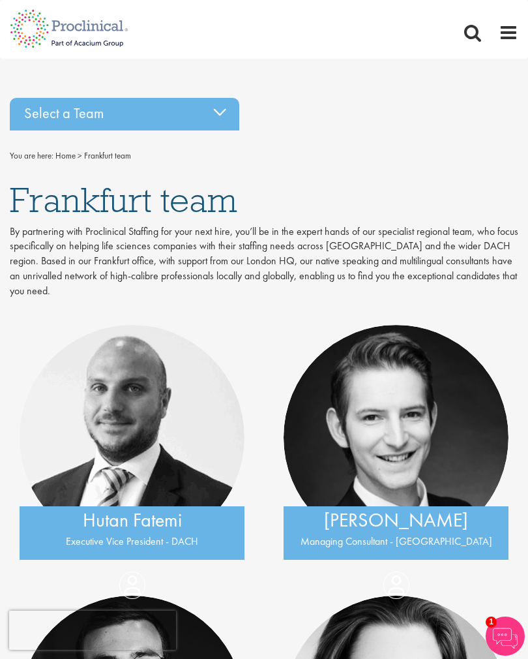
click at [215, 115] on div "Select a Team" at bounding box center [125, 114] width 230 height 33
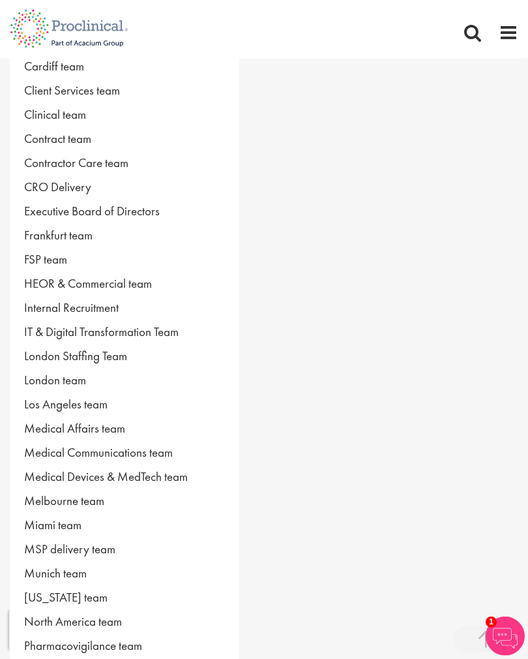
scroll to position [226, 0]
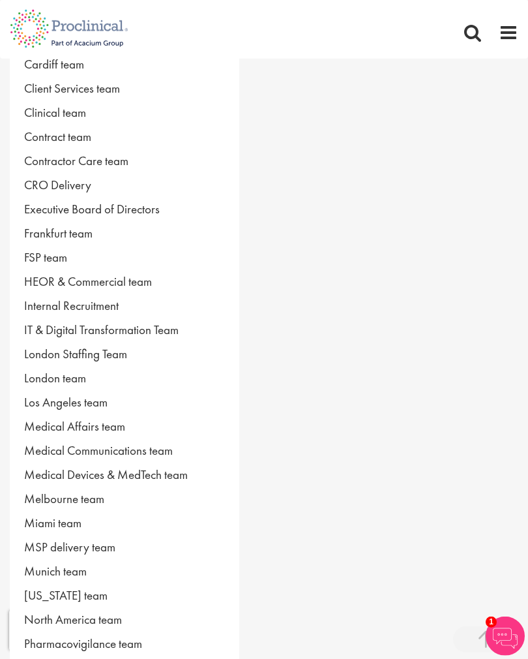
click at [56, 259] on link "FSP team" at bounding box center [125, 257] width 230 height 24
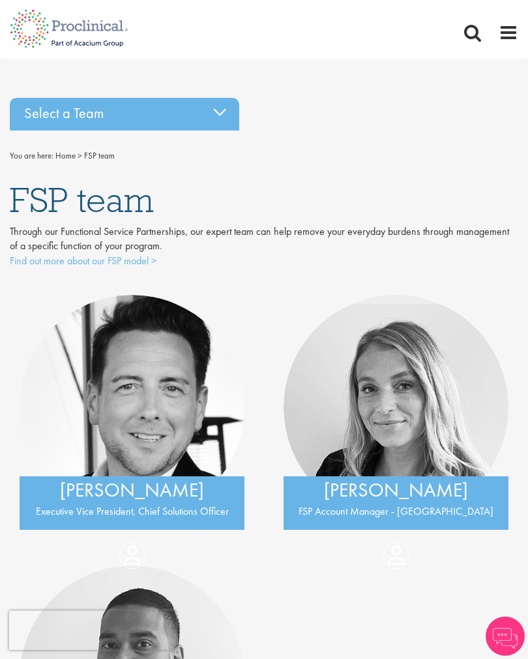
click at [214, 115] on div "Select a Team" at bounding box center [125, 114] width 230 height 33
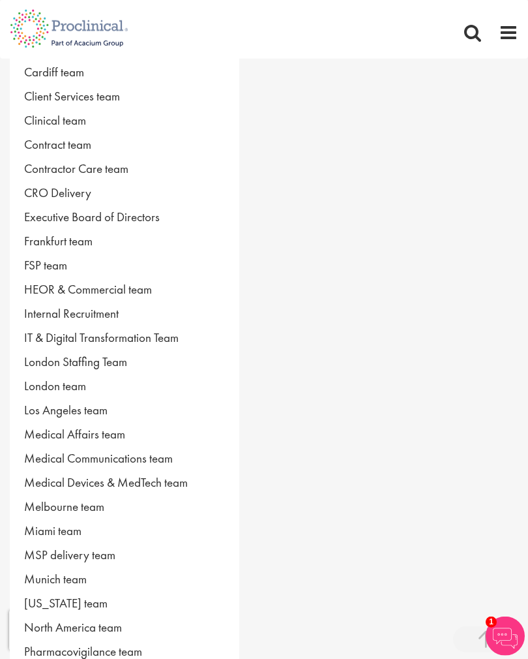
scroll to position [222, 0]
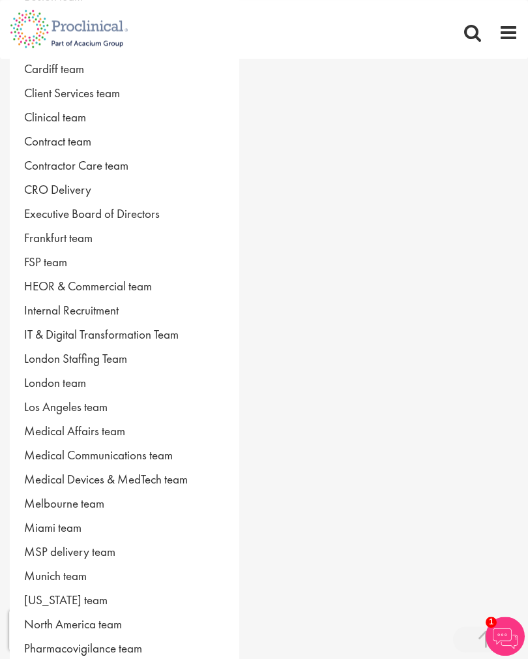
click at [145, 287] on link "HEOR & Commercial team" at bounding box center [125, 286] width 230 height 24
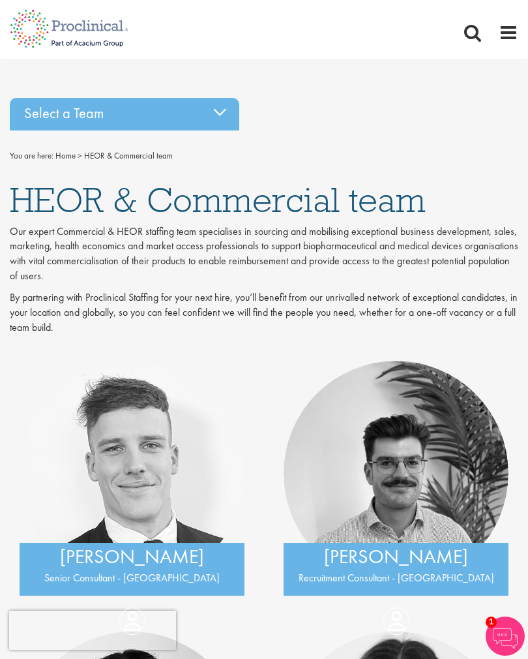
click at [218, 113] on div "Select a Team" at bounding box center [125, 114] width 230 height 33
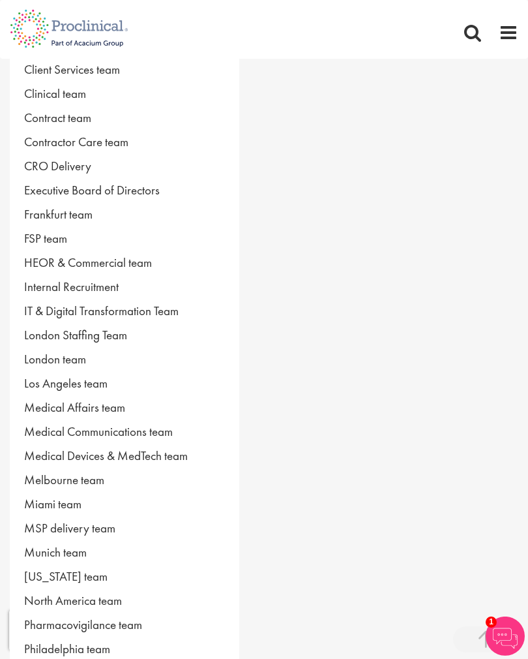
scroll to position [246, 0]
click at [121, 137] on link "Contractor Care team" at bounding box center [125, 141] width 230 height 24
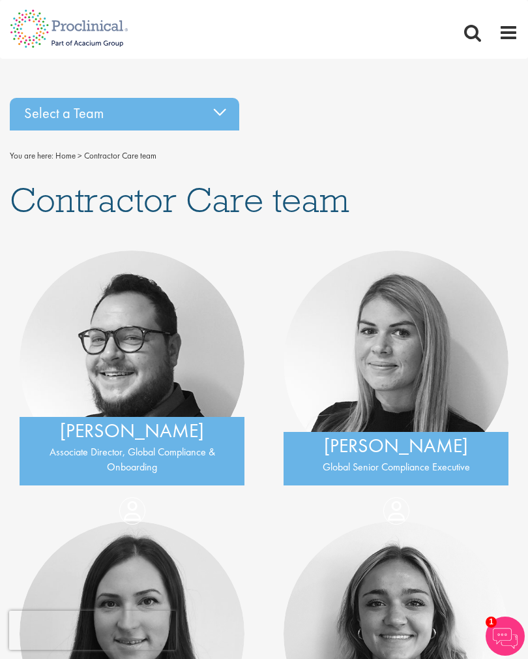
click at [220, 108] on div "Select a Team" at bounding box center [125, 114] width 230 height 33
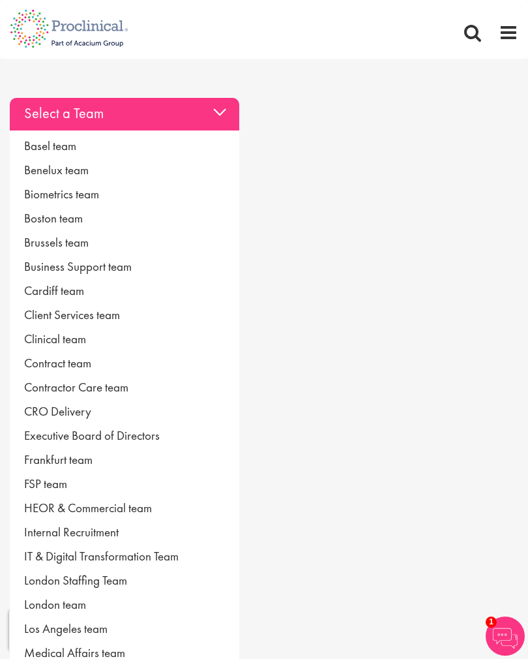
click at [72, 409] on link "CRO Delivery" at bounding box center [125, 411] width 230 height 24
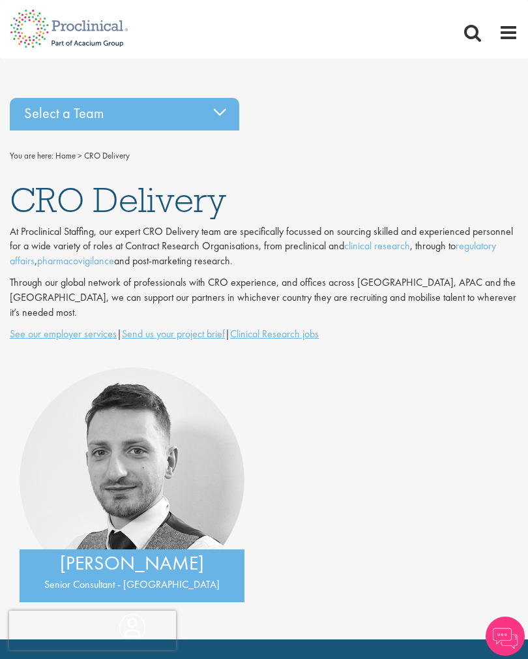
click at [225, 106] on div "Select a Team" at bounding box center [125, 114] width 230 height 33
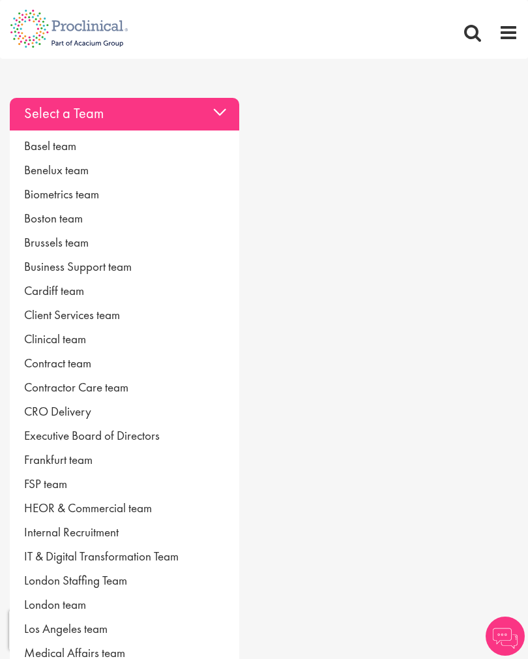
click at [130, 433] on link "Executive Board of Directors" at bounding box center [125, 435] width 230 height 24
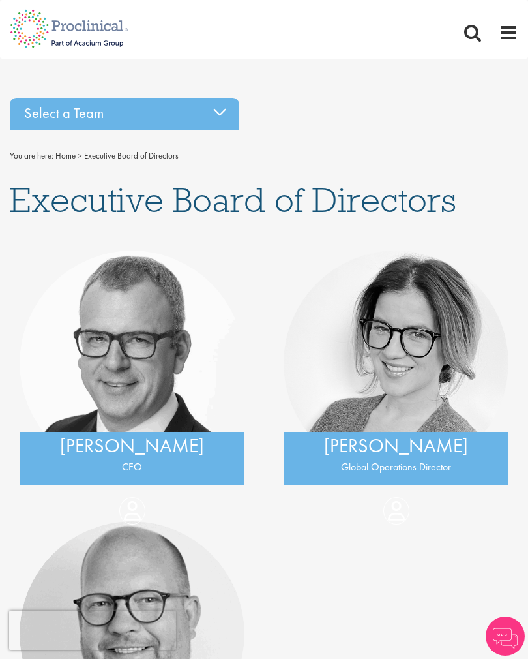
click at [217, 106] on div "Select a Team" at bounding box center [125, 114] width 230 height 33
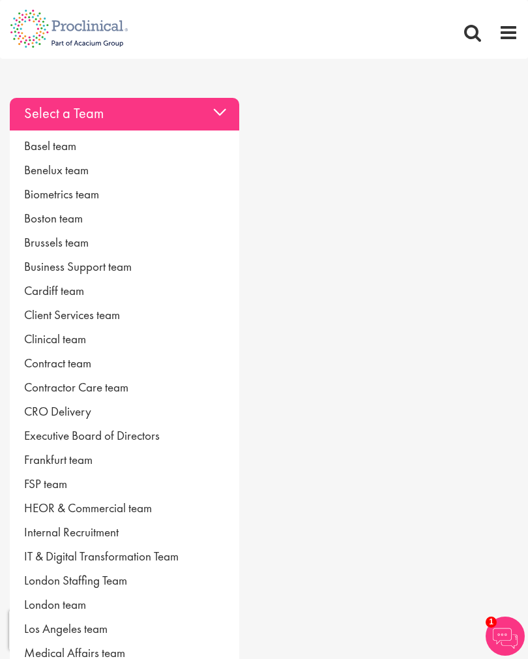
click at [74, 455] on link "Frankfurt team" at bounding box center [125, 460] width 230 height 24
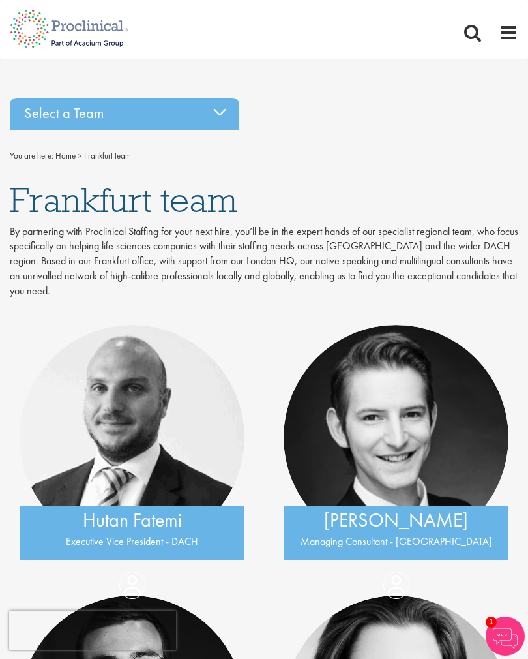
click at [210, 112] on div "Select a Team" at bounding box center [125, 114] width 230 height 33
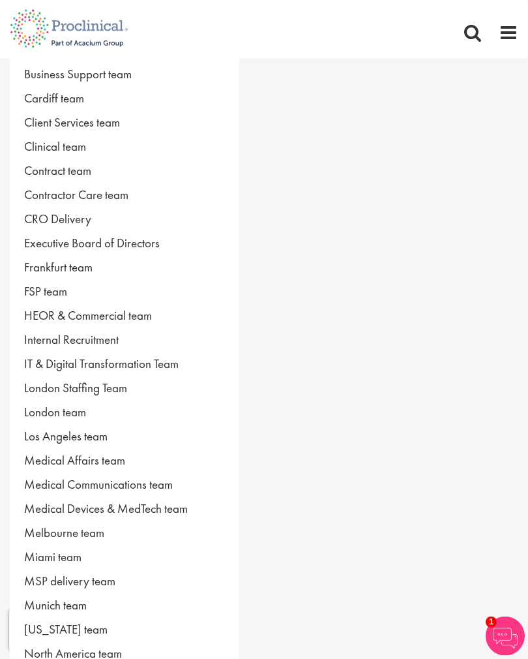
scroll to position [193, 0]
click at [54, 292] on link "FSP team" at bounding box center [125, 291] width 230 height 24
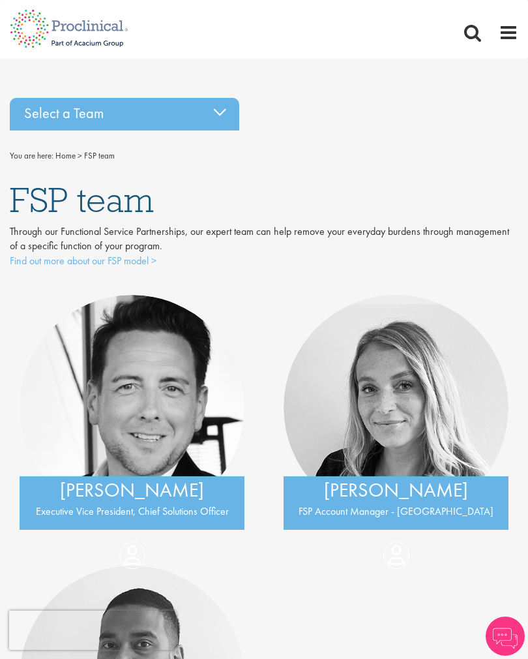
click at [214, 106] on div "Select a Team" at bounding box center [125, 114] width 230 height 33
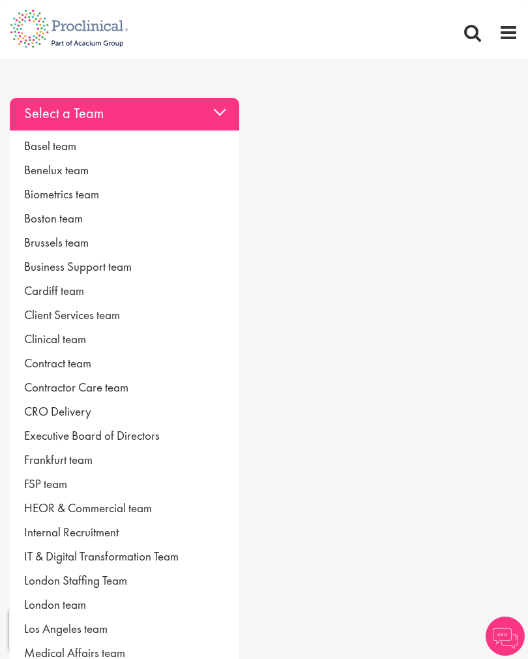
click at [99, 505] on link "HEOR & Commercial team" at bounding box center [125, 508] width 230 height 24
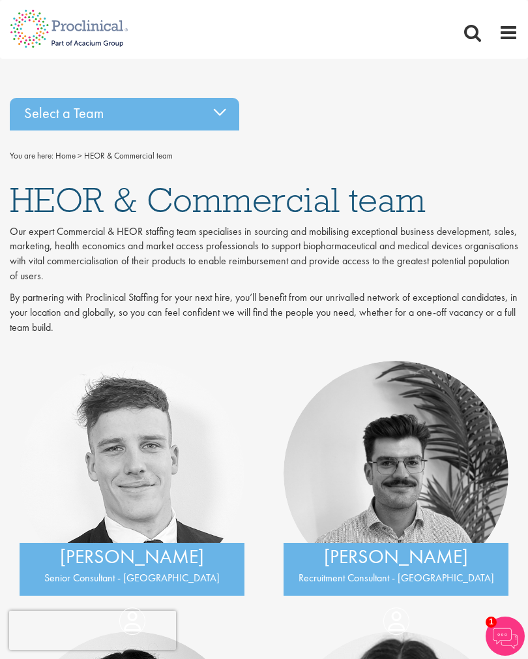
click at [221, 106] on div "Select a Team" at bounding box center [125, 114] width 230 height 33
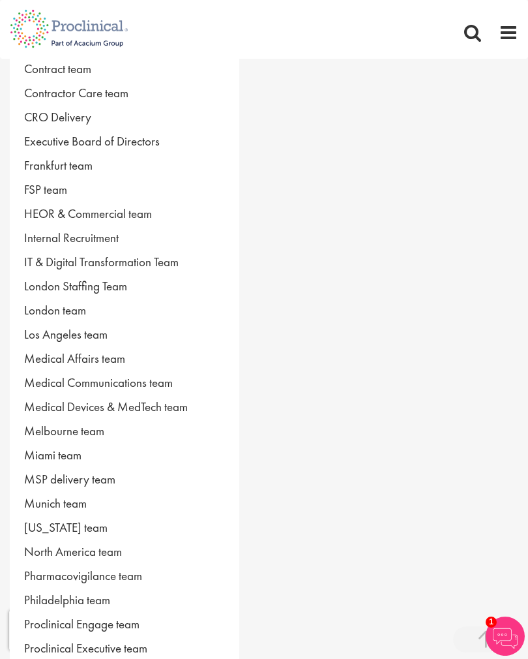
scroll to position [304, 0]
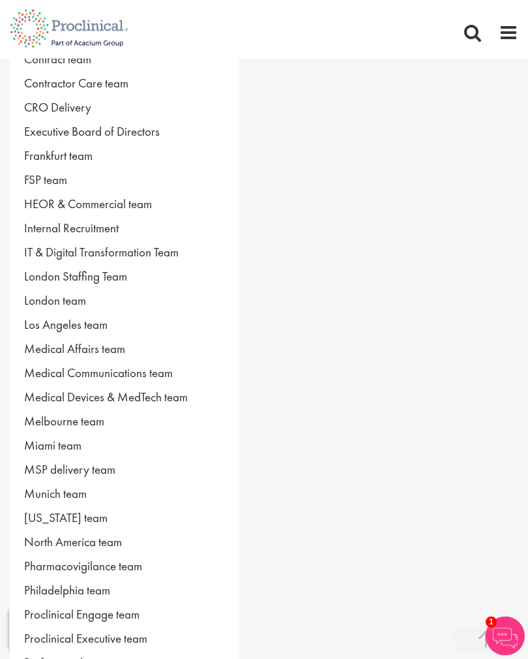
click at [114, 221] on link "Internal Recruitment" at bounding box center [125, 228] width 230 height 24
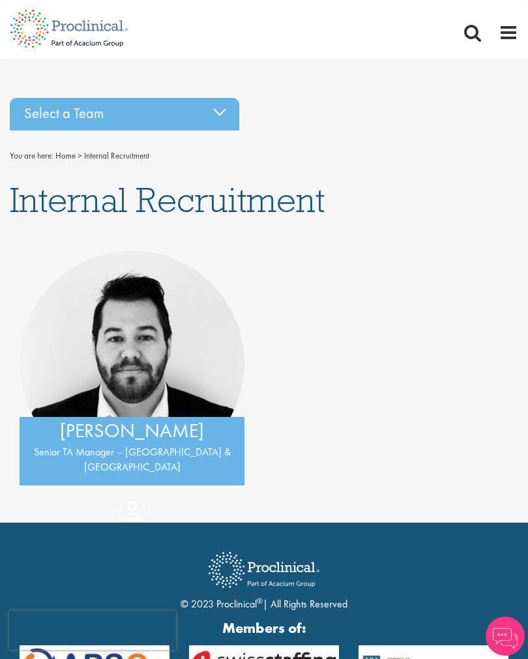
click at [222, 102] on div "Select a Team" at bounding box center [125, 114] width 230 height 33
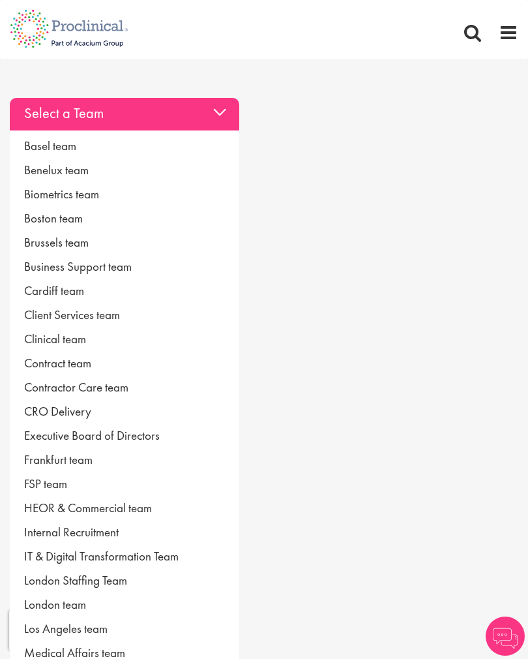
click at [161, 550] on link "IT & Digital Transformation Team" at bounding box center [125, 556] width 230 height 24
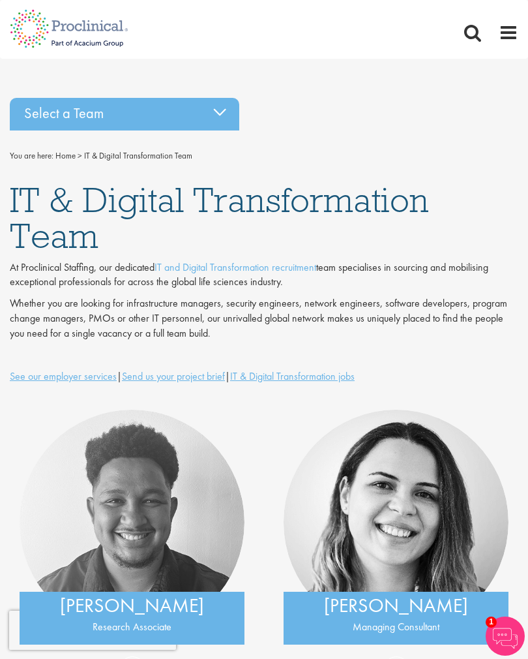
click at [216, 107] on div "Select a Team" at bounding box center [125, 114] width 230 height 33
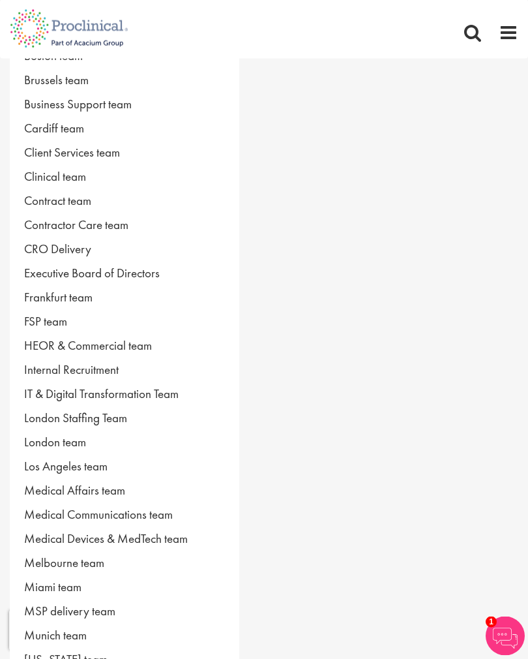
scroll to position [168, 0]
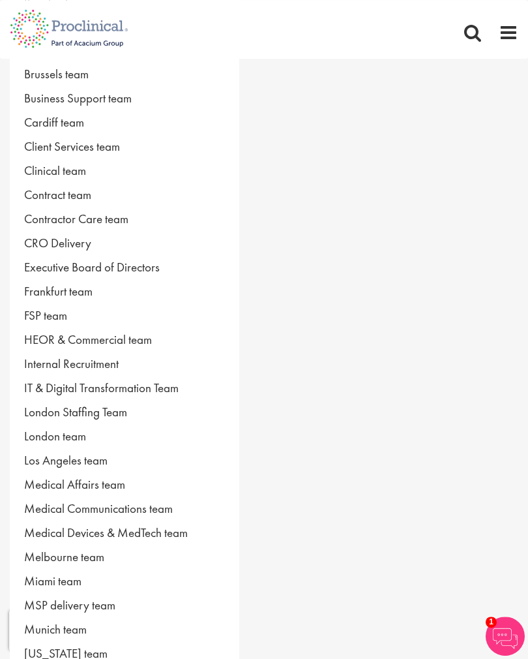
click at [117, 406] on link "London Staffing Team" at bounding box center [125, 412] width 230 height 24
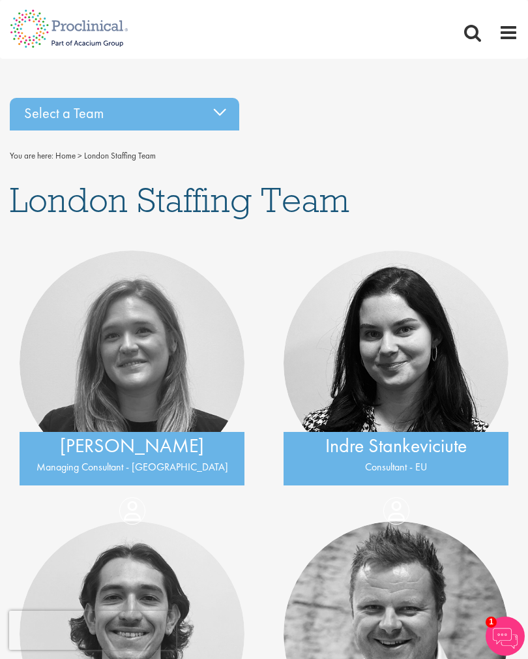
click at [217, 108] on div "Select a Team" at bounding box center [125, 114] width 230 height 33
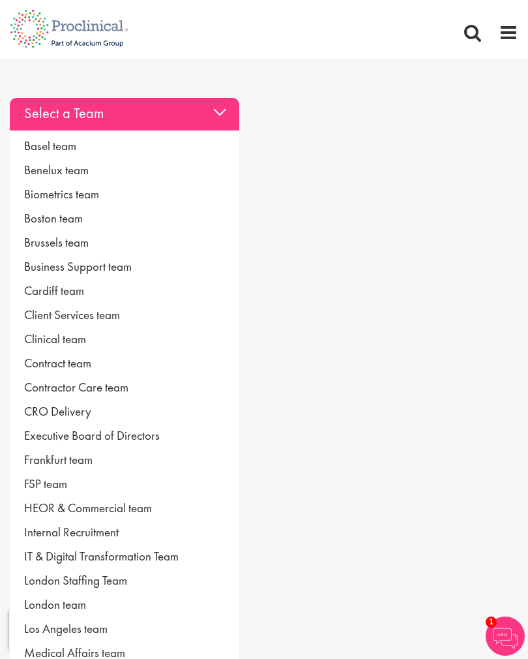
click at [68, 603] on link "London team" at bounding box center [125, 604] width 230 height 24
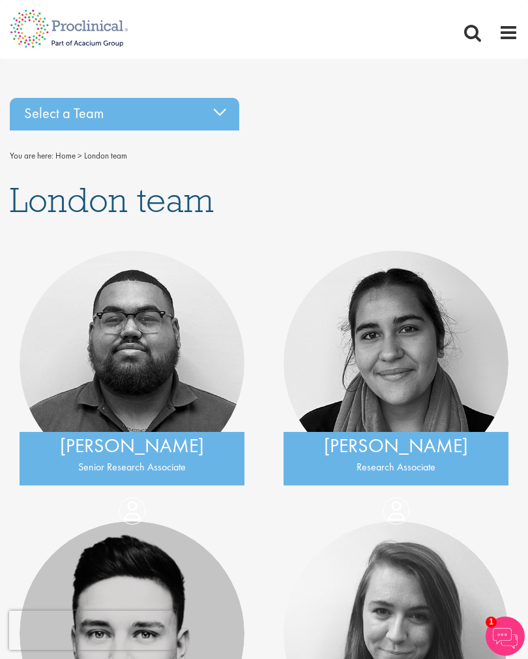
click at [213, 111] on div "Select a Team" at bounding box center [125, 114] width 230 height 33
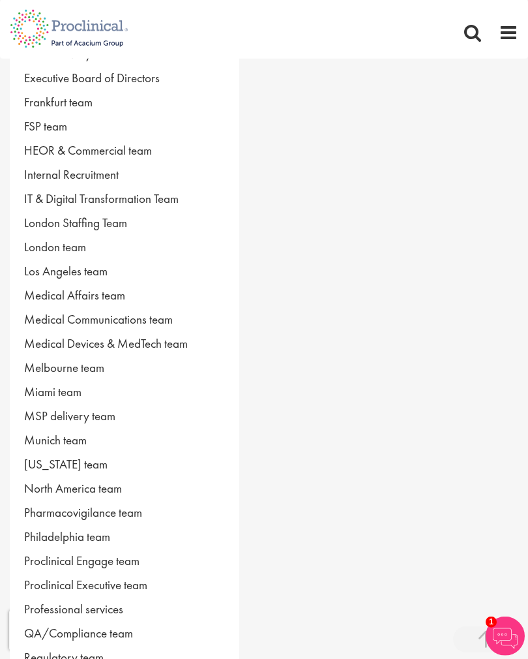
scroll to position [359, 0]
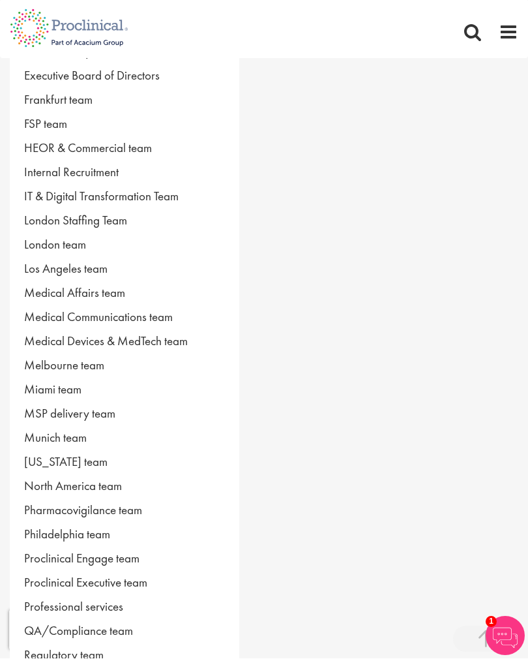
click at [100, 269] on link "Los Angeles team" at bounding box center [125, 269] width 230 height 24
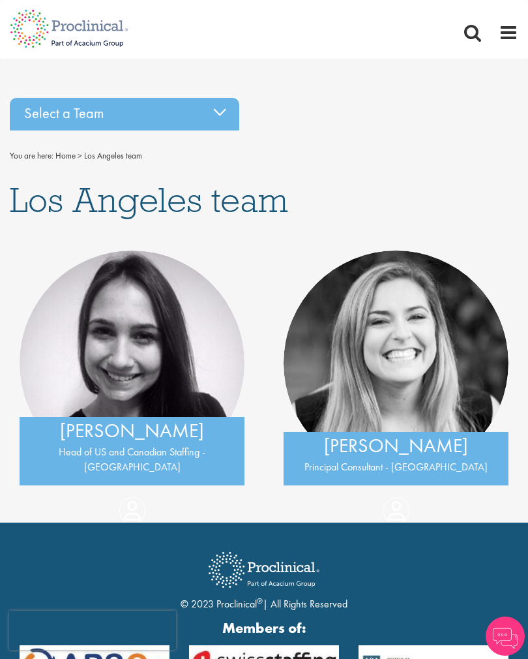
click at [220, 114] on div "Select a Team" at bounding box center [125, 114] width 230 height 33
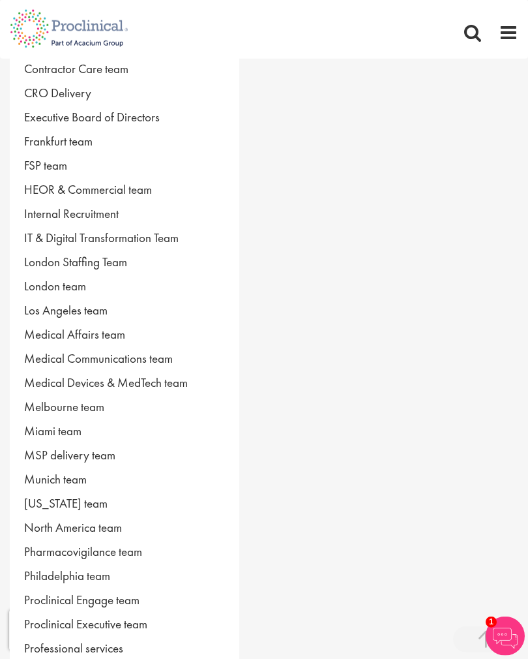
scroll to position [319, 0]
click at [121, 331] on link "Medical Affairs team" at bounding box center [125, 334] width 230 height 24
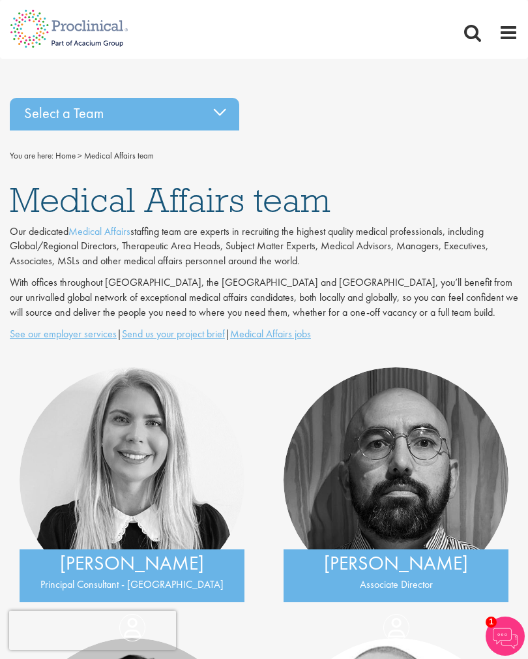
click at [209, 107] on div "Select a Team" at bounding box center [125, 114] width 230 height 33
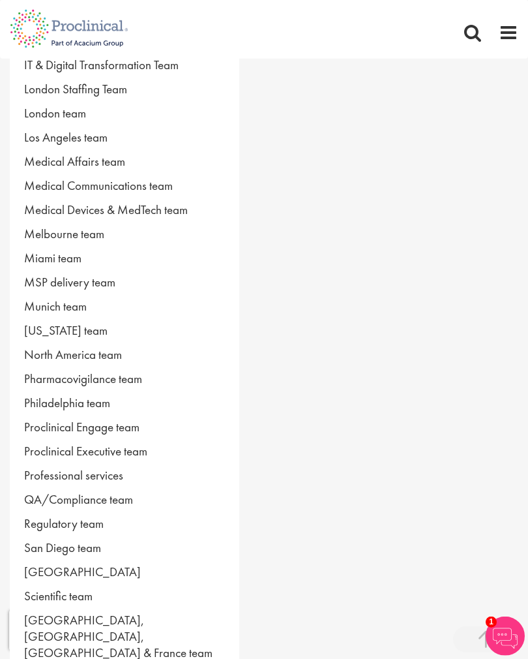
scroll to position [492, 0]
click at [154, 180] on link "Medical Communications team" at bounding box center [125, 185] width 230 height 24
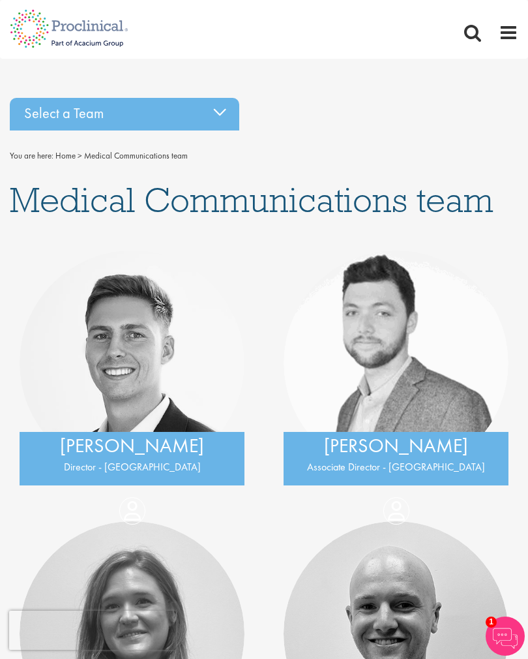
click at [217, 112] on div "Select a Team" at bounding box center [125, 114] width 230 height 33
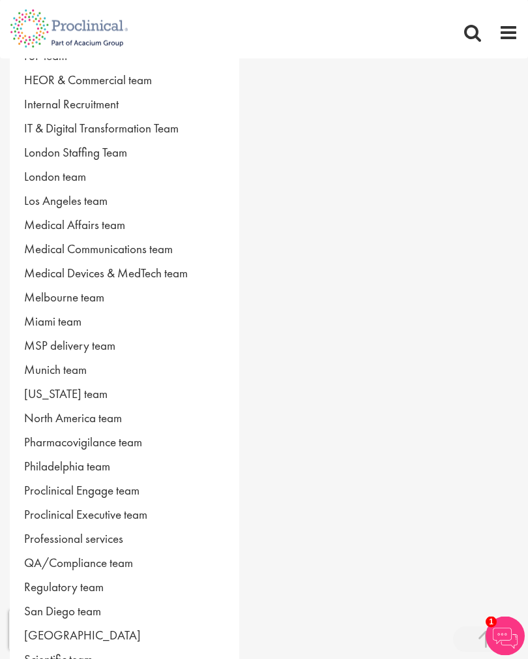
scroll to position [429, 0]
click at [199, 272] on link "Medical Devices & MedTech team" at bounding box center [125, 272] width 230 height 24
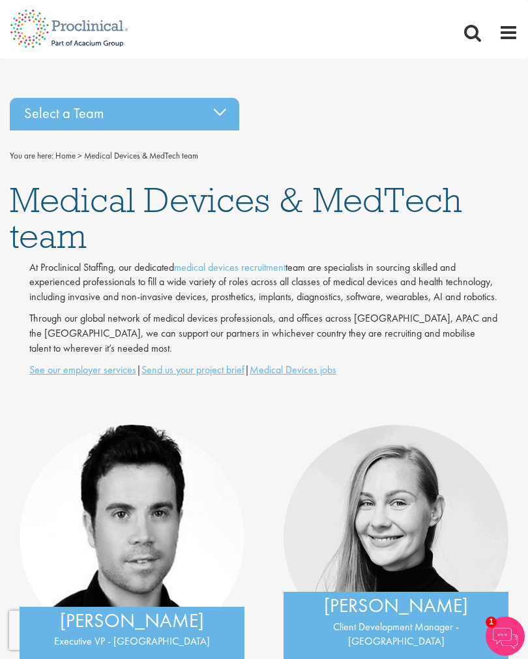
click at [212, 110] on div "Select a Team" at bounding box center [125, 114] width 230 height 33
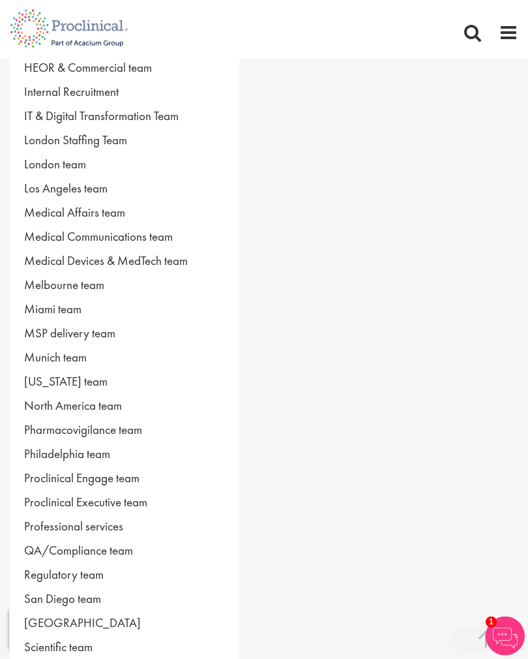
scroll to position [441, 0]
click at [69, 286] on link "Melbourne team" at bounding box center [125, 284] width 230 height 24
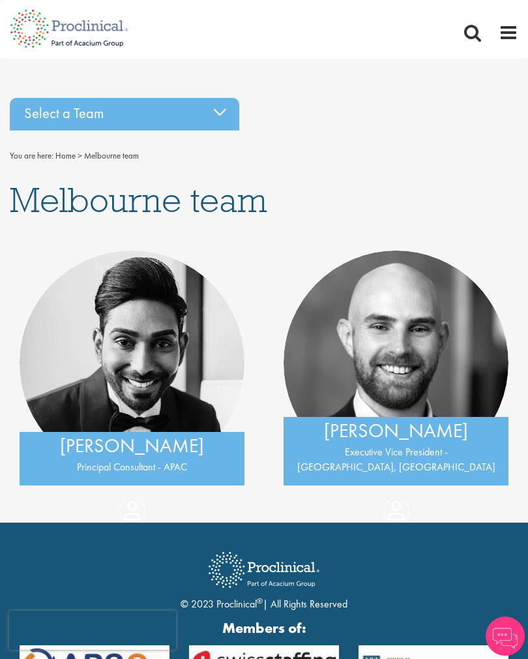
click at [215, 114] on div "Select a Team" at bounding box center [125, 114] width 230 height 33
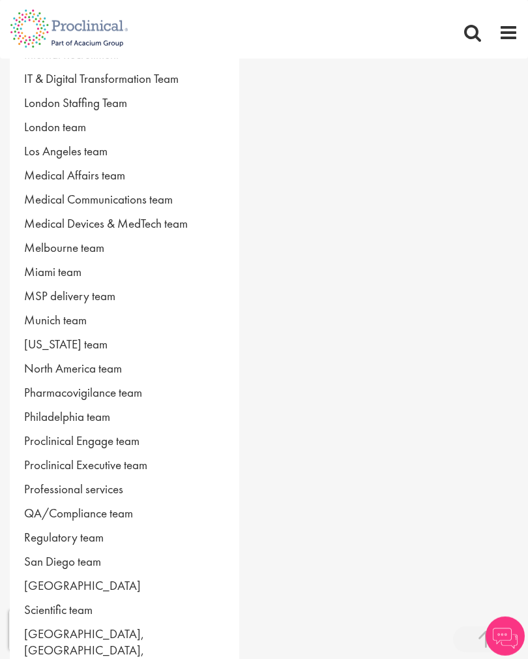
scroll to position [478, 0]
click at [63, 272] on link "Miami team" at bounding box center [125, 271] width 230 height 24
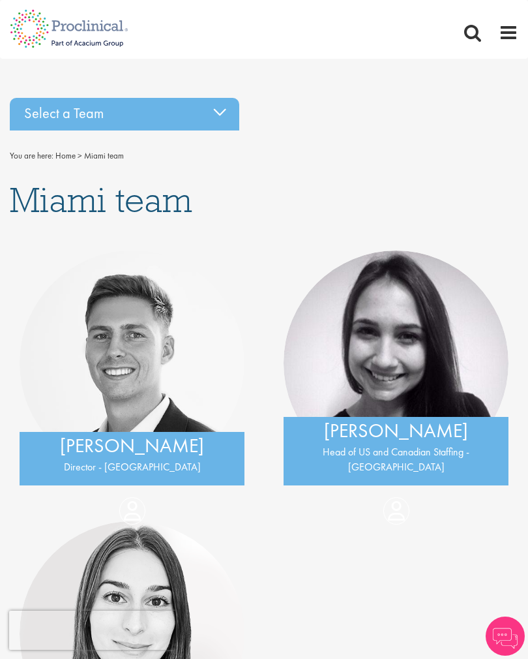
click at [214, 112] on div "Select a Team" at bounding box center [125, 114] width 230 height 33
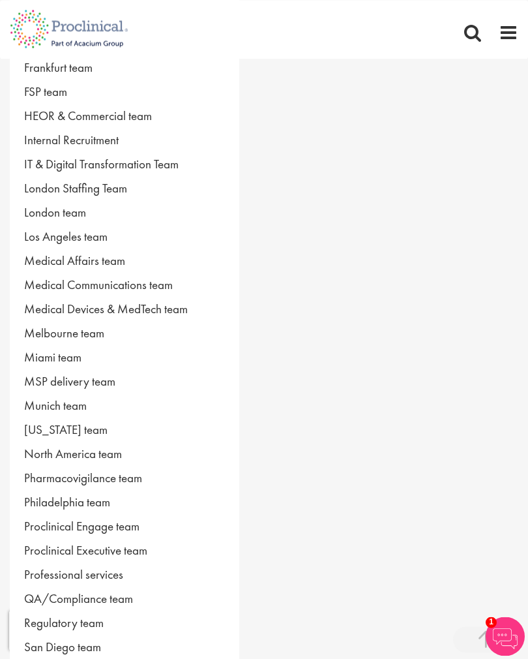
scroll to position [418, 0]
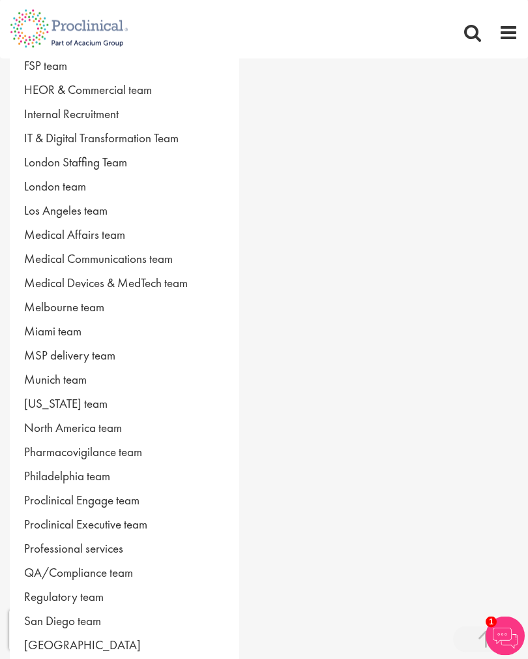
click at [110, 349] on link "MSP delivery team" at bounding box center [125, 355] width 230 height 24
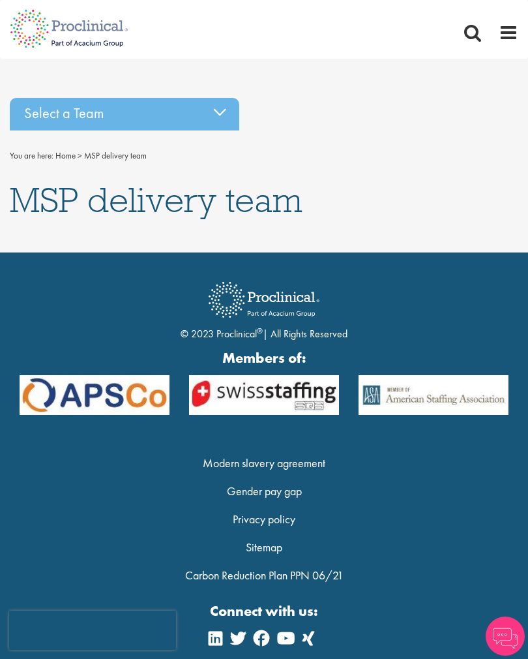
click at [209, 115] on div "Select a Team" at bounding box center [125, 114] width 230 height 33
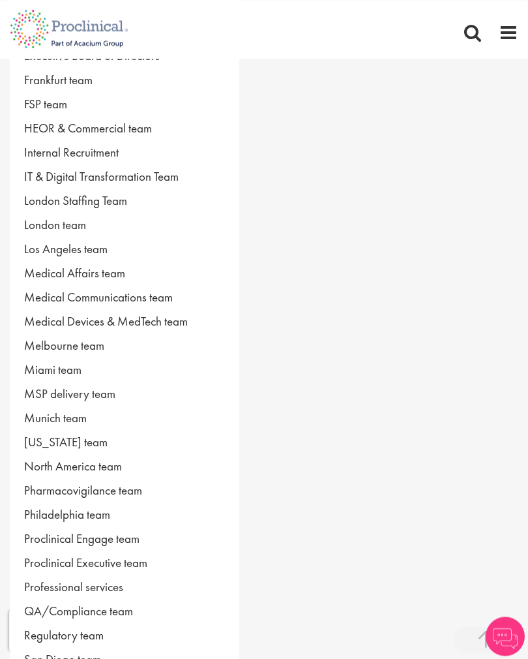
scroll to position [380, 0]
click at [72, 420] on link "Munich team" at bounding box center [125, 418] width 230 height 24
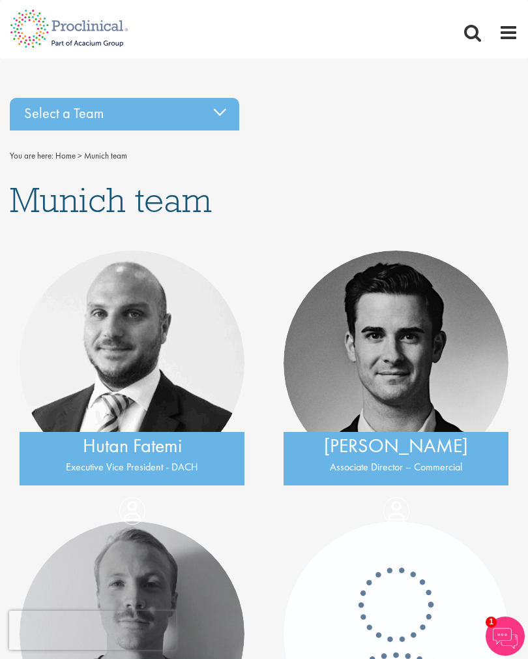
click at [213, 118] on div "Select a Team" at bounding box center [125, 114] width 230 height 33
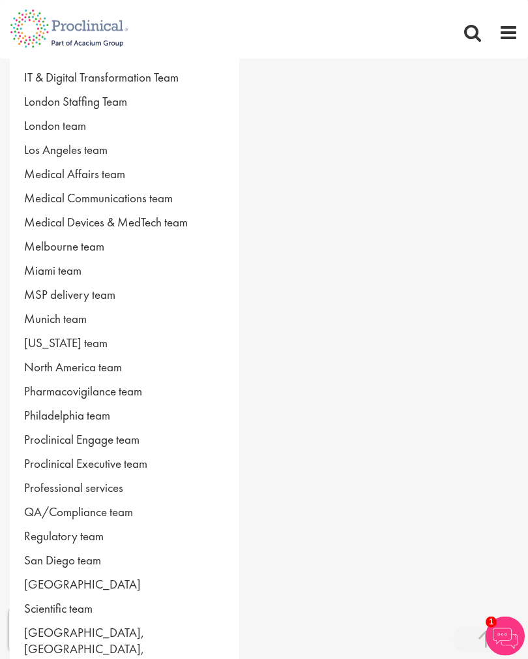
scroll to position [480, 0]
click at [84, 339] on link "[US_STATE] team" at bounding box center [125, 342] width 230 height 24
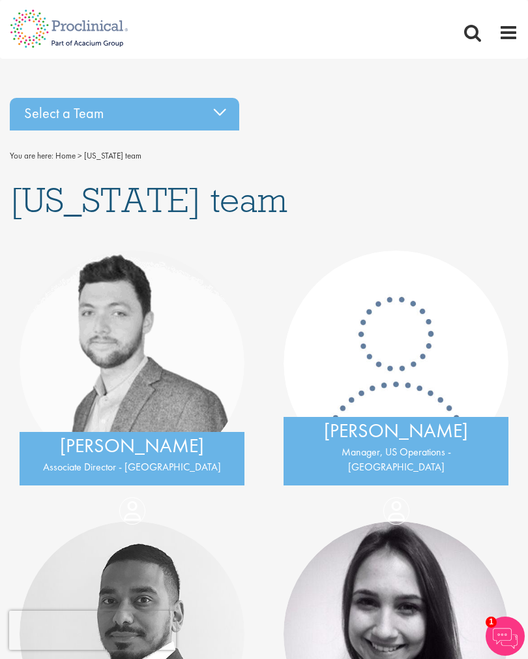
click at [215, 117] on div "Select a Team" at bounding box center [125, 114] width 230 height 33
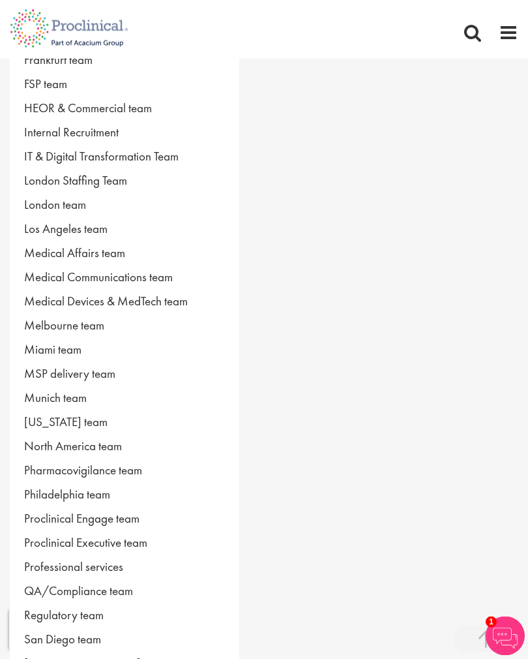
scroll to position [401, 0]
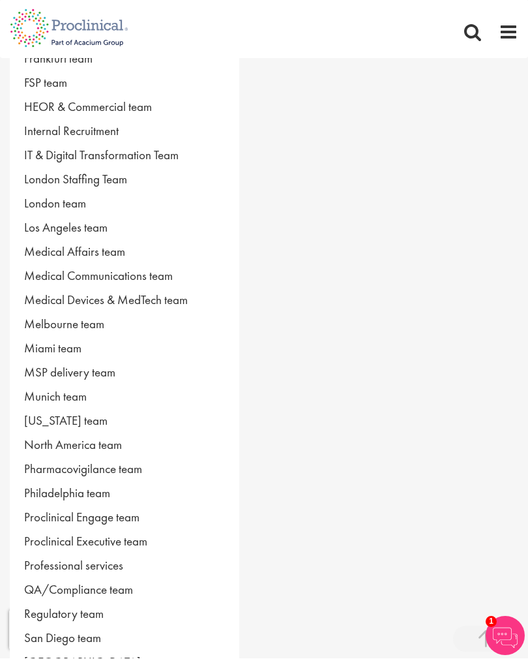
click at [130, 439] on link "North America team" at bounding box center [125, 445] width 230 height 24
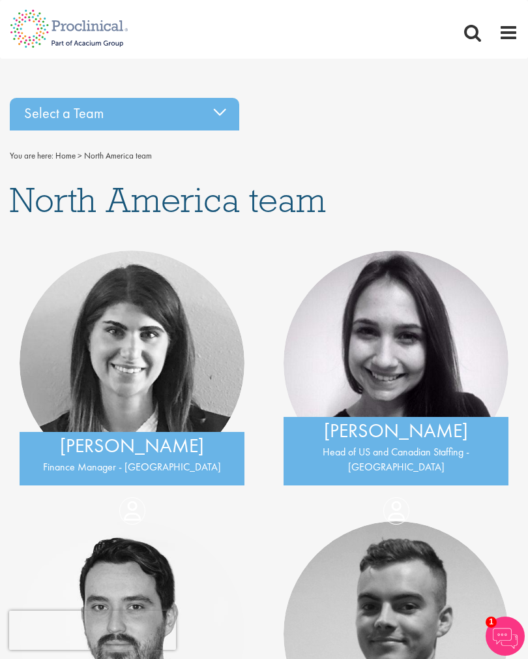
click at [209, 107] on div "Select a Team" at bounding box center [125, 114] width 230 height 33
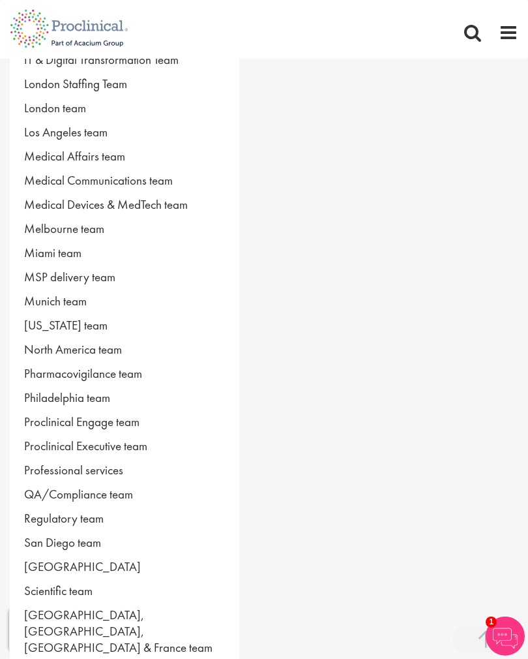
scroll to position [545, 0]
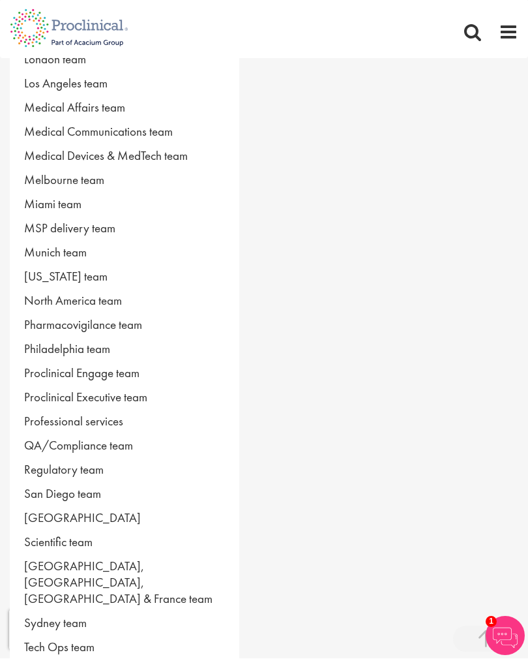
click at [139, 329] on link "Pharmacovigilance team" at bounding box center [125, 325] width 230 height 24
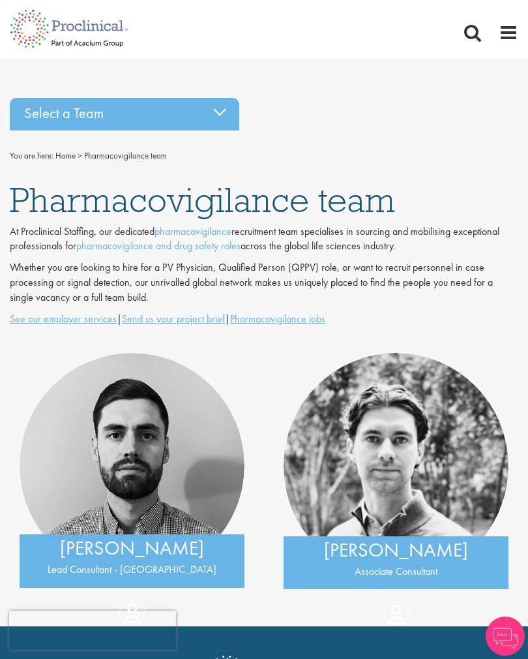
click at [213, 110] on div "Select a Team" at bounding box center [125, 114] width 230 height 33
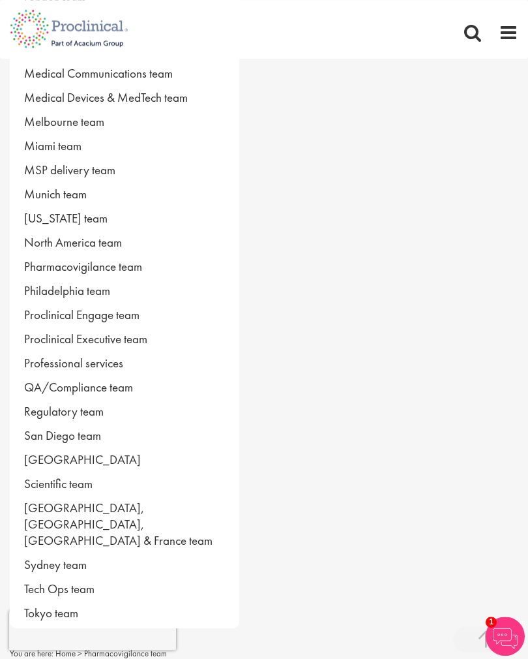
scroll to position [600, 0]
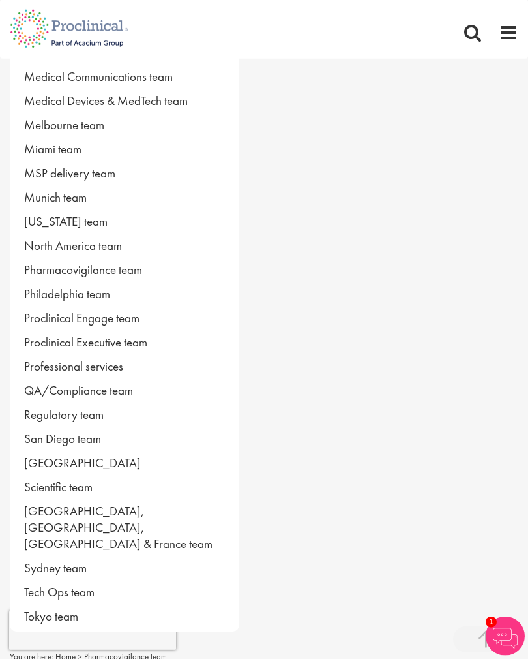
click at [96, 299] on link "Philadelphia team" at bounding box center [125, 294] width 230 height 24
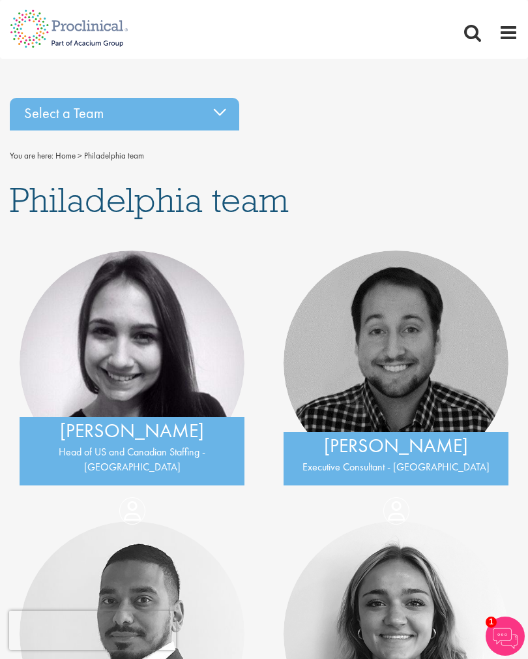
click at [216, 108] on div "Select a Team" at bounding box center [125, 114] width 230 height 33
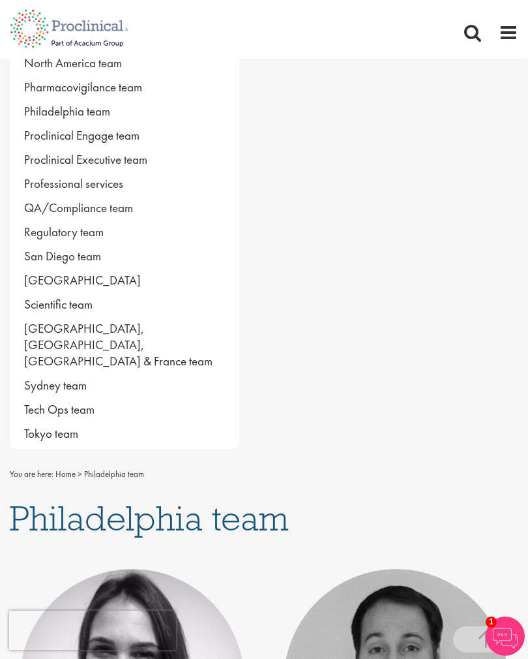
scroll to position [784, 0]
click at [125, 138] on link "Proclinical Engage team" at bounding box center [125, 135] width 230 height 24
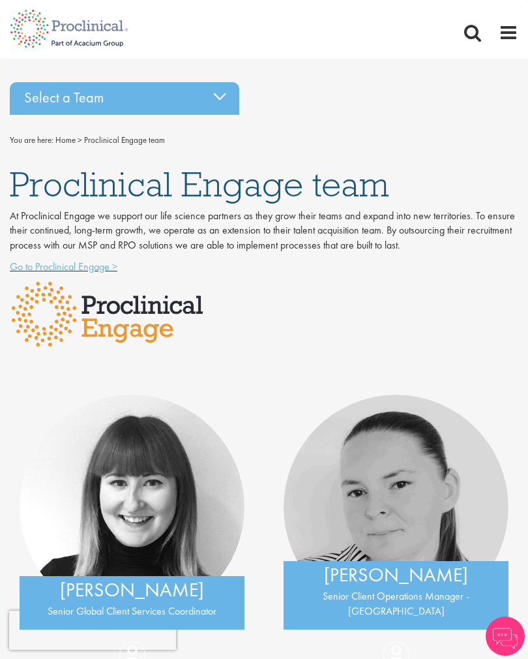
scroll to position [15, 0]
click at [213, 92] on div "Select a Team" at bounding box center [125, 99] width 230 height 33
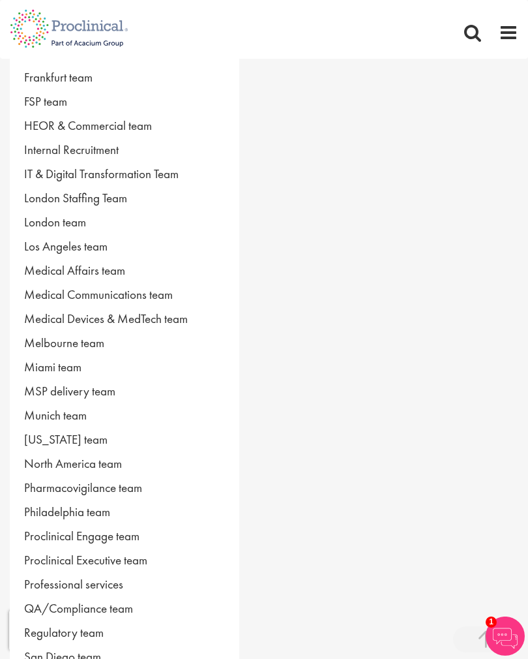
scroll to position [383, 0]
click at [134, 560] on link "Proclinical Executive team" at bounding box center [125, 559] width 230 height 24
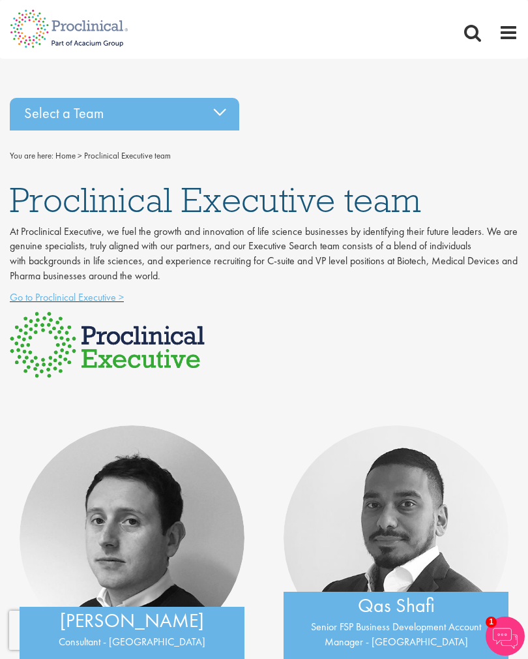
click at [219, 108] on div "Select a Team" at bounding box center [125, 114] width 230 height 33
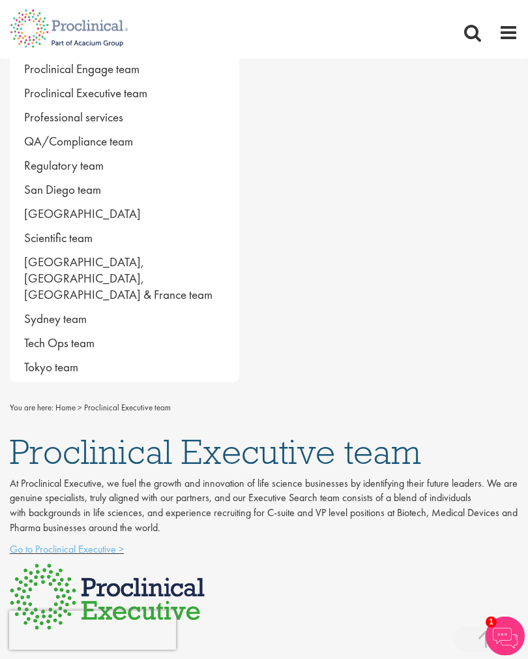
scroll to position [774, 0]
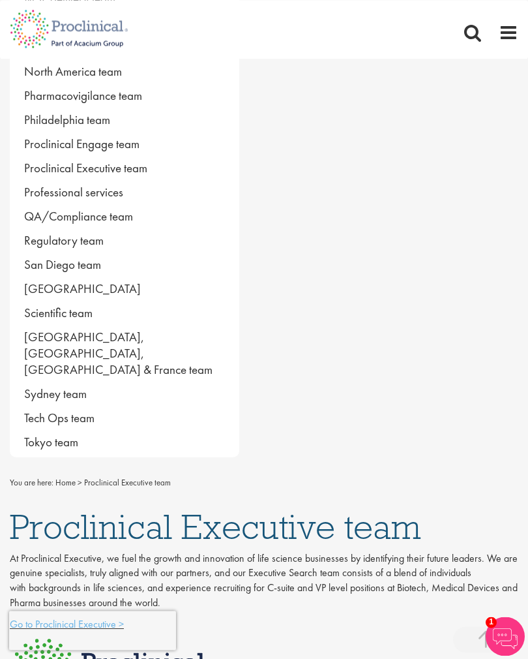
click at [119, 176] on link "Proclinical Executive team" at bounding box center [125, 168] width 230 height 24
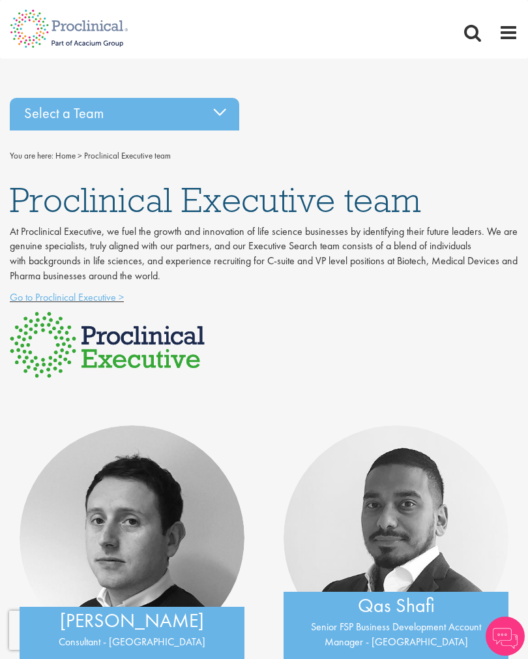
click at [217, 110] on div "Select a Team" at bounding box center [125, 114] width 230 height 33
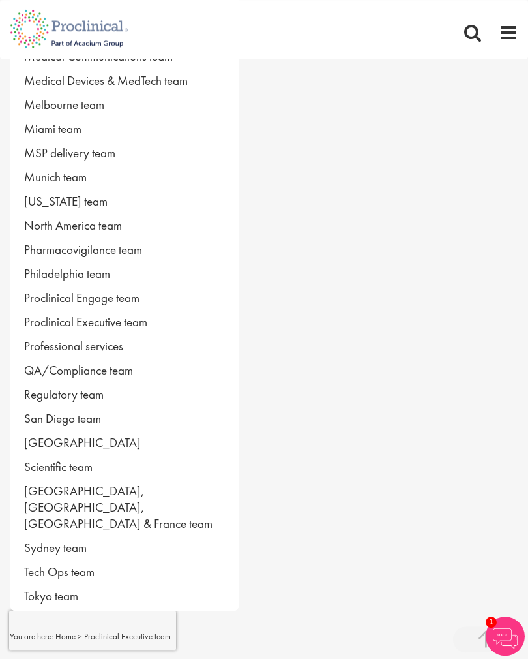
scroll to position [620, 0]
click at [104, 343] on link "Professional services" at bounding box center [125, 347] width 230 height 24
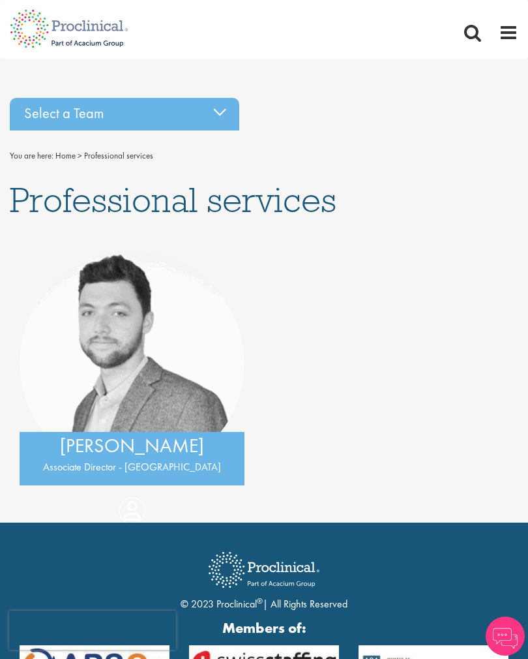
click at [220, 110] on div "Select a Team" at bounding box center [125, 114] width 230 height 33
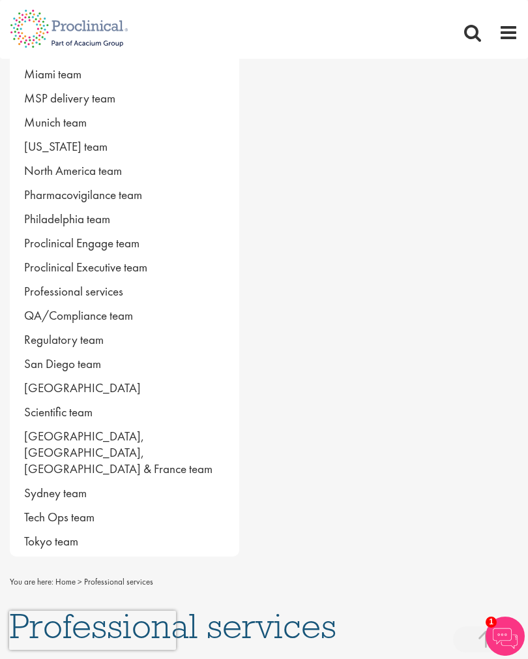
scroll to position [673, 0]
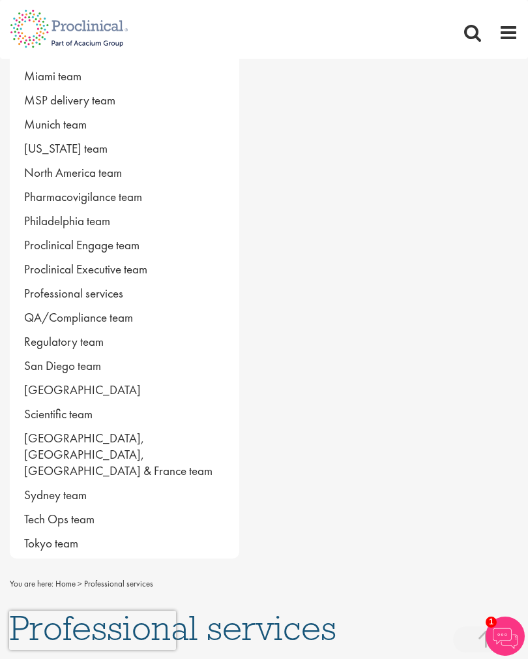
click at [121, 314] on link "QA/Compliance team" at bounding box center [125, 317] width 230 height 24
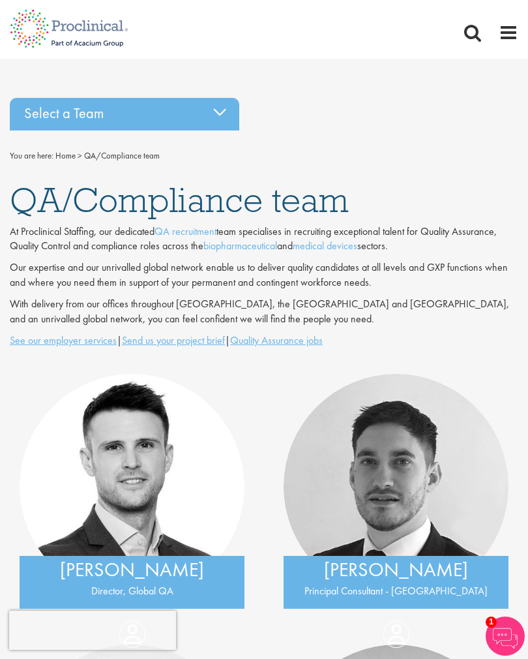
click at [219, 113] on div "Select a Team" at bounding box center [125, 114] width 230 height 33
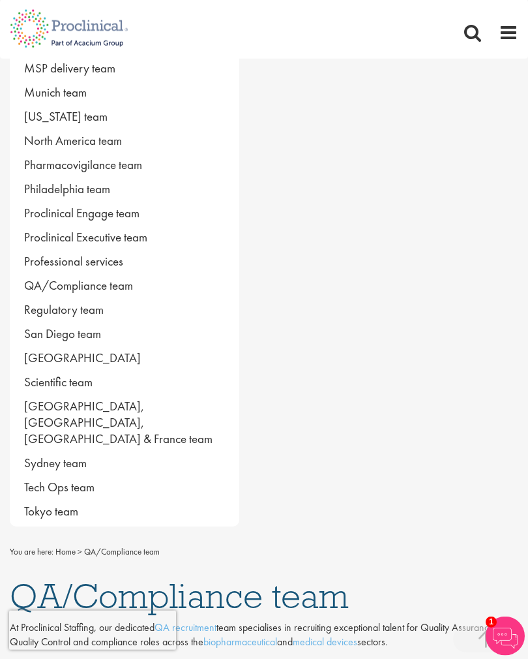
scroll to position [706, 0]
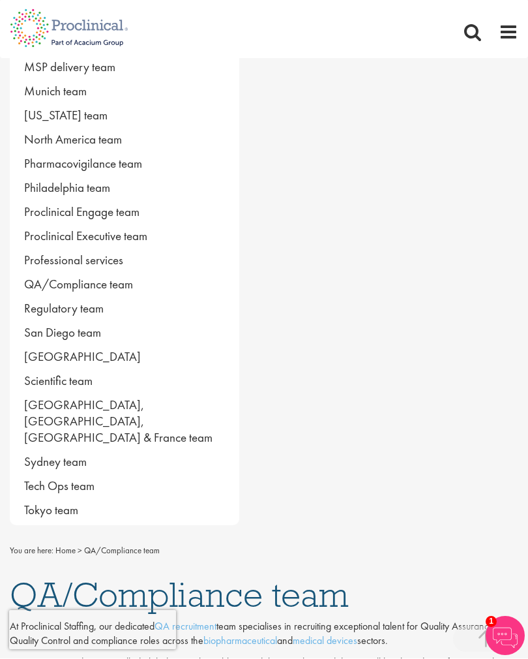
click at [87, 309] on link "Regulatory team" at bounding box center [125, 309] width 230 height 24
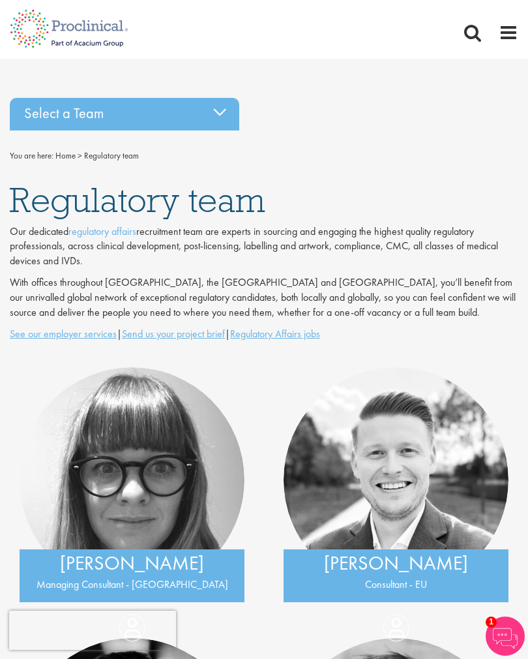
click at [219, 112] on div "Select a Team" at bounding box center [125, 114] width 230 height 33
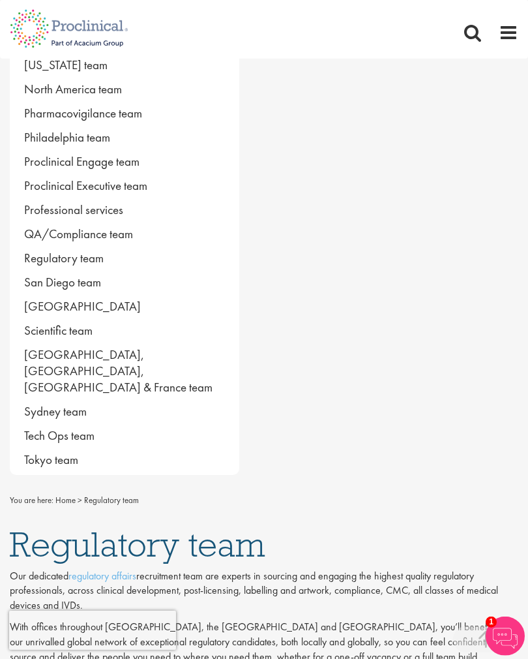
scroll to position [758, 0]
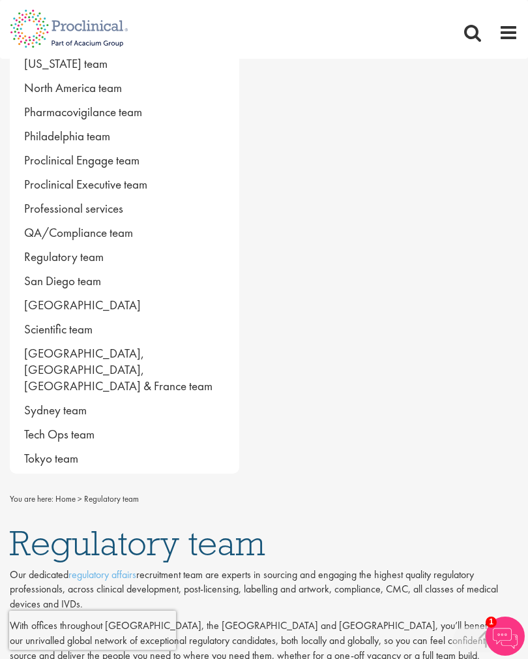
click at [92, 283] on link "San Diego team" at bounding box center [125, 281] width 230 height 24
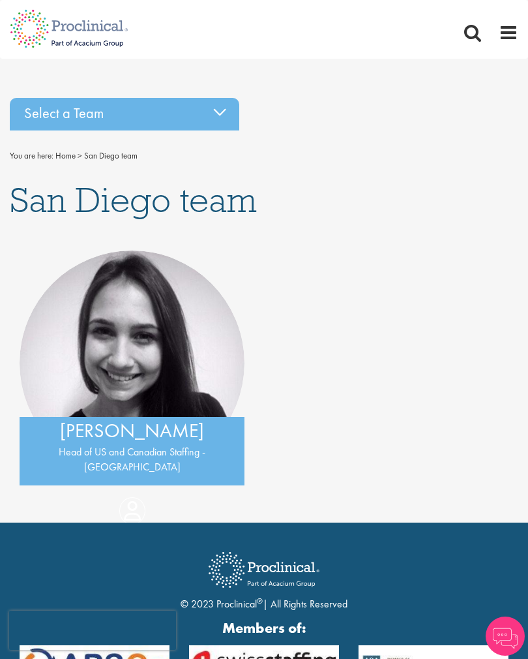
click at [222, 109] on div "Select a Team" at bounding box center [125, 114] width 230 height 33
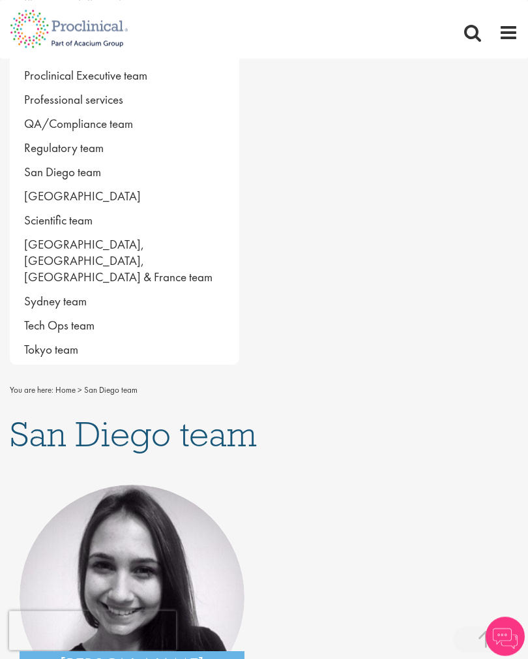
scroll to position [867, 0]
click at [78, 195] on link "[GEOGRAPHIC_DATA]" at bounding box center [125, 196] width 230 height 24
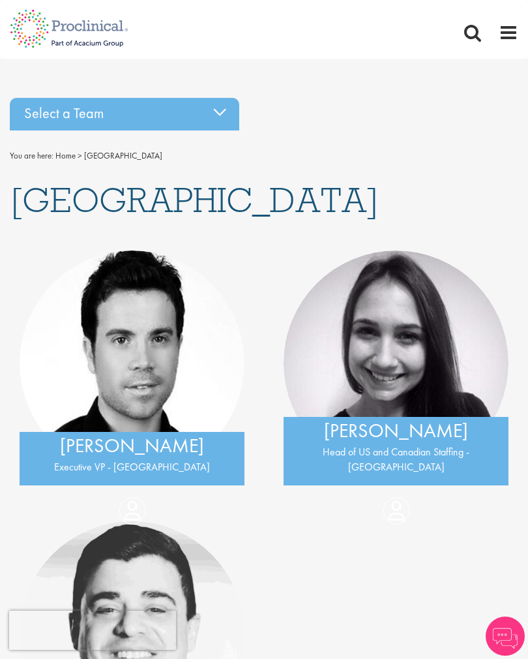
click at [215, 112] on div "Select a Team" at bounding box center [125, 114] width 230 height 33
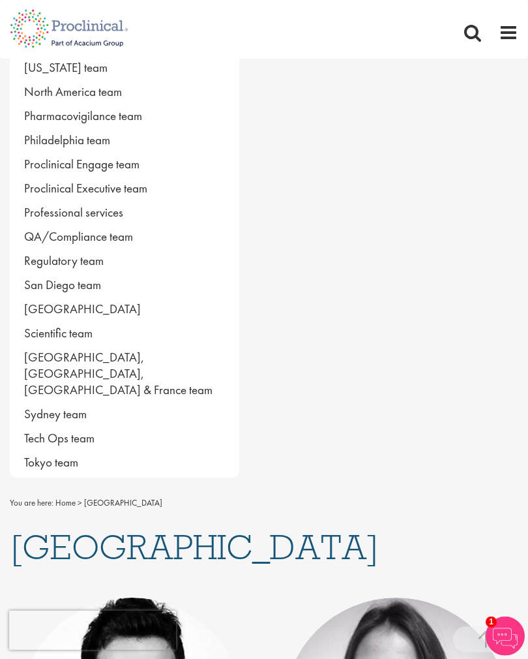
scroll to position [754, 0]
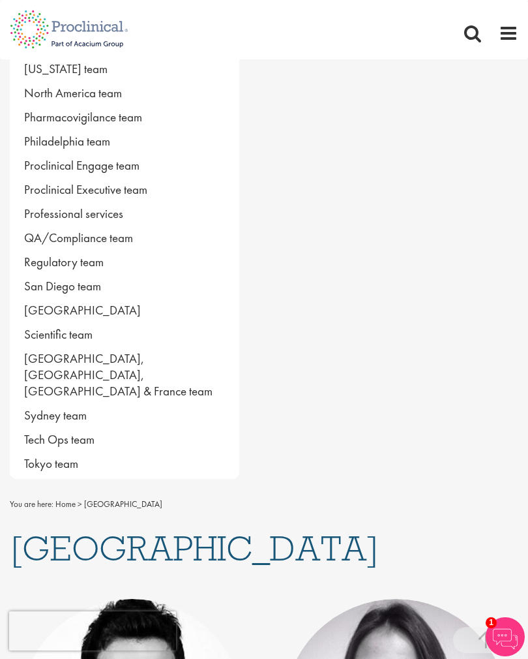
click at [91, 335] on link "Scientific team" at bounding box center [125, 334] width 230 height 24
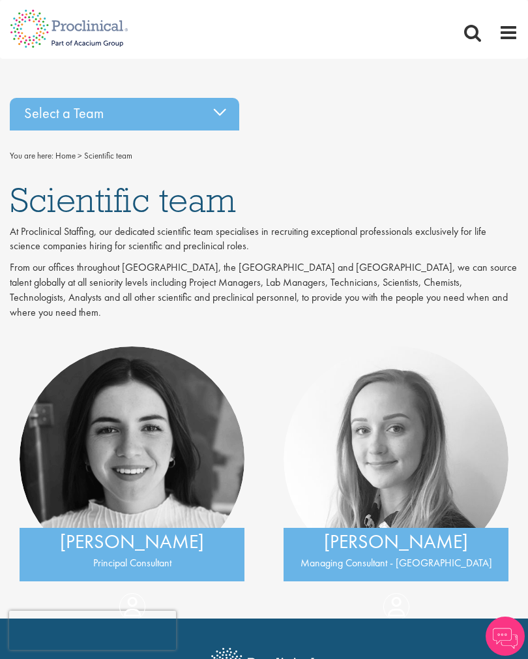
click at [220, 118] on div "Select a Team" at bounding box center [125, 114] width 230 height 33
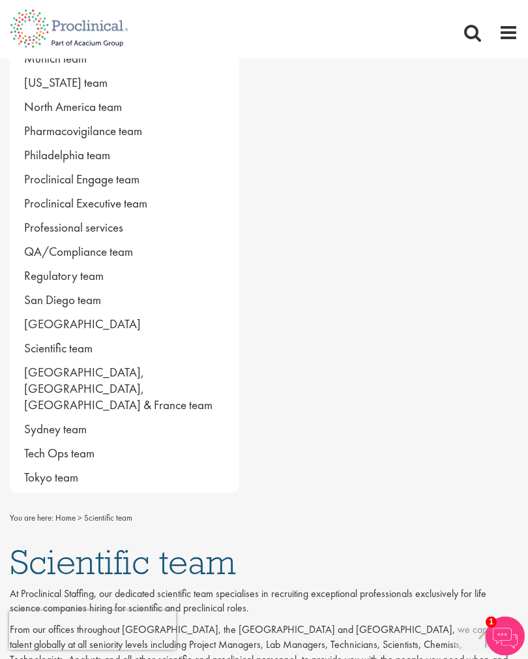
scroll to position [739, 0]
click at [189, 373] on link "Spain, Italy, Portugal & France team" at bounding box center [125, 388] width 230 height 57
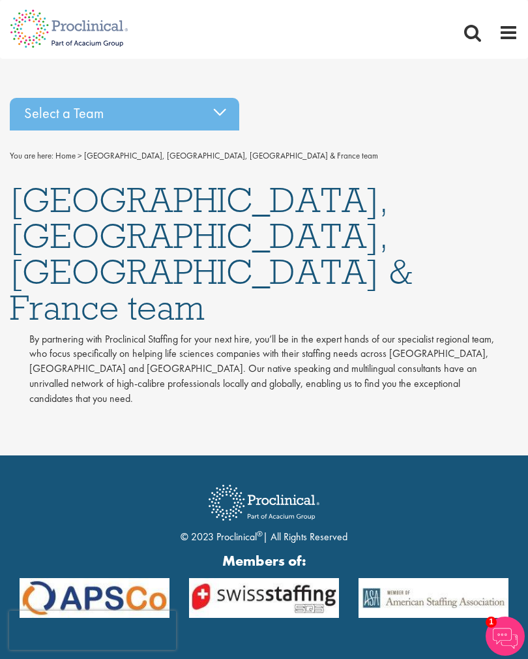
click at [217, 111] on div "Select a Team" at bounding box center [125, 114] width 230 height 33
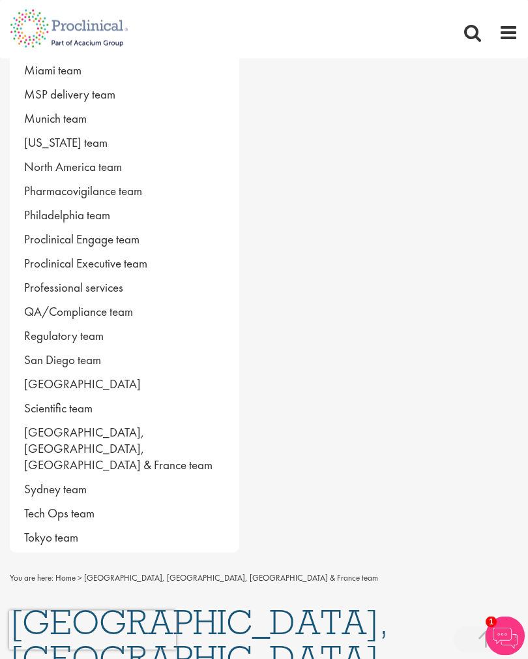
scroll to position [680, 0]
click at [77, 476] on link "Sydney team" at bounding box center [125, 488] width 230 height 24
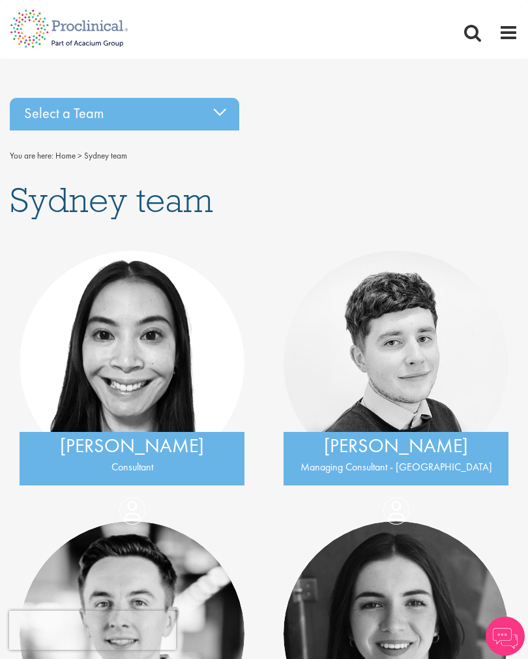
click at [220, 107] on div "Select a Team" at bounding box center [125, 114] width 230 height 33
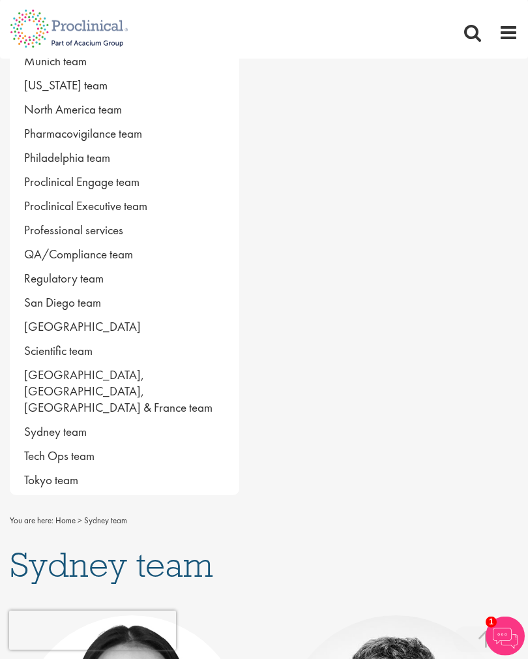
scroll to position [738, 0]
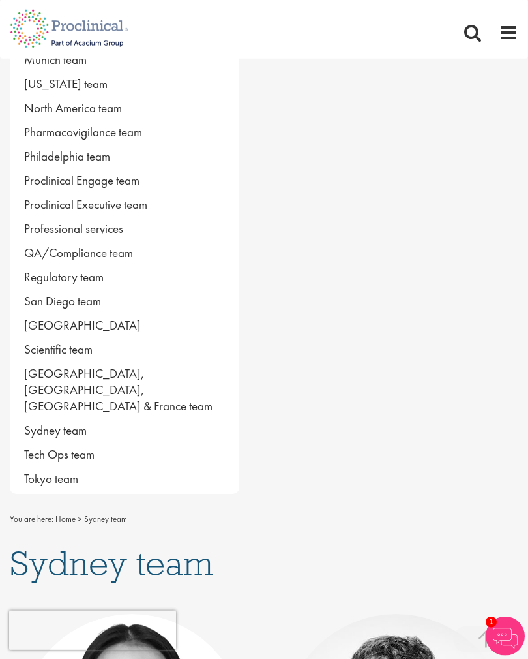
click at [90, 442] on link "Tech Ops team" at bounding box center [125, 454] width 230 height 24
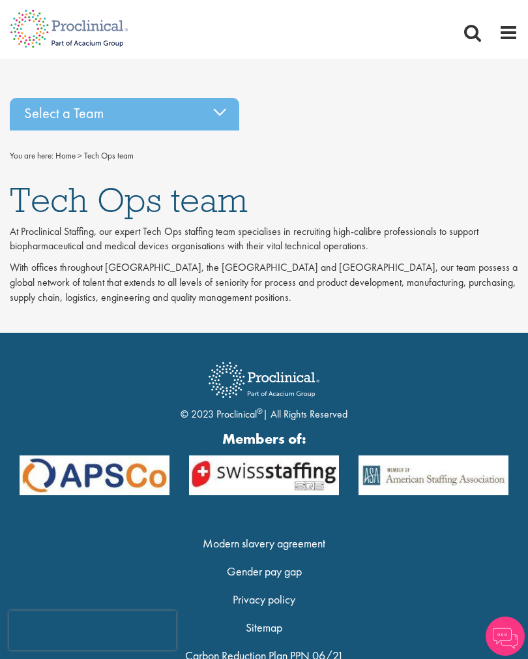
click at [215, 116] on div "Select a Team" at bounding box center [125, 114] width 230 height 33
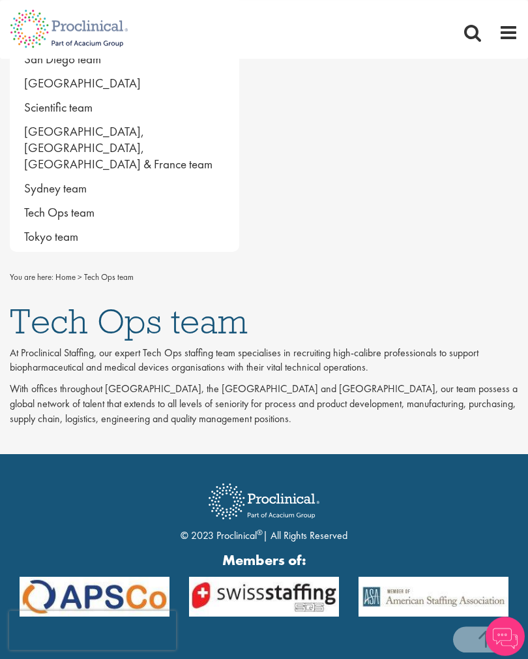
scroll to position [979, 0]
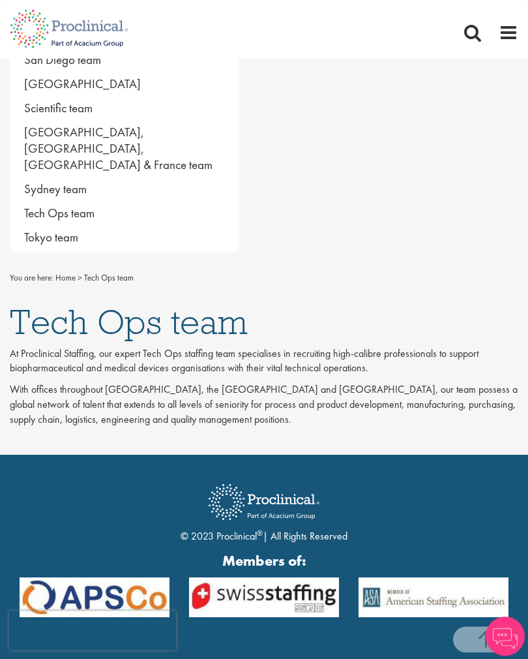
click at [65, 225] on link "Tokyo team" at bounding box center [125, 237] width 230 height 24
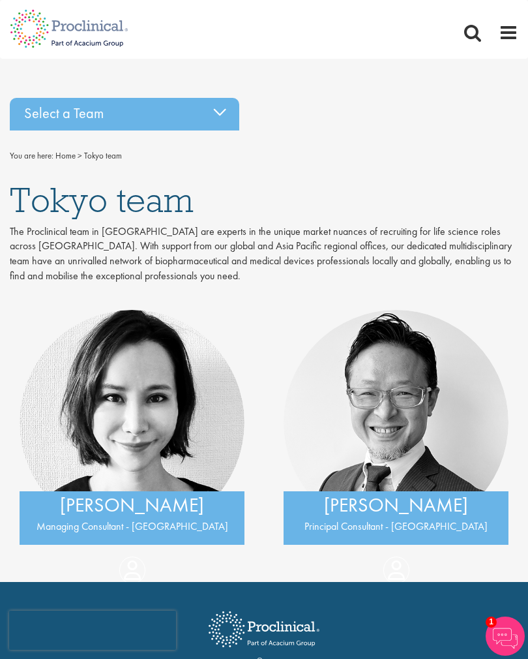
click at [224, 111] on div "Select a Team" at bounding box center [125, 114] width 230 height 33
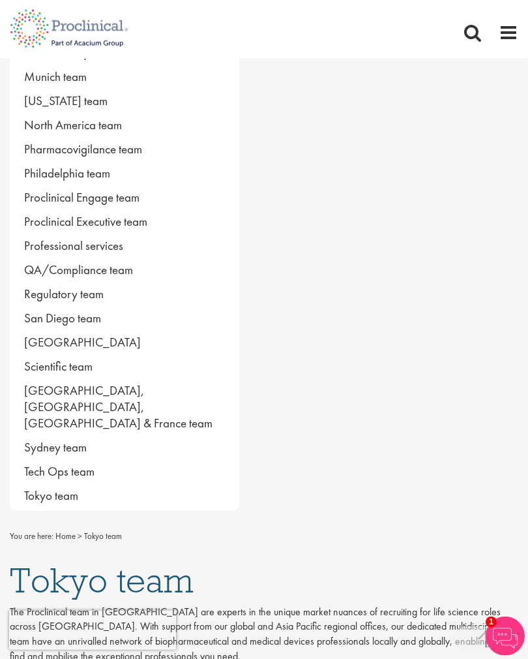
scroll to position [722, 0]
click at [193, 386] on link "[GEOGRAPHIC_DATA], [GEOGRAPHIC_DATA], [GEOGRAPHIC_DATA] & France team" at bounding box center [125, 406] width 230 height 57
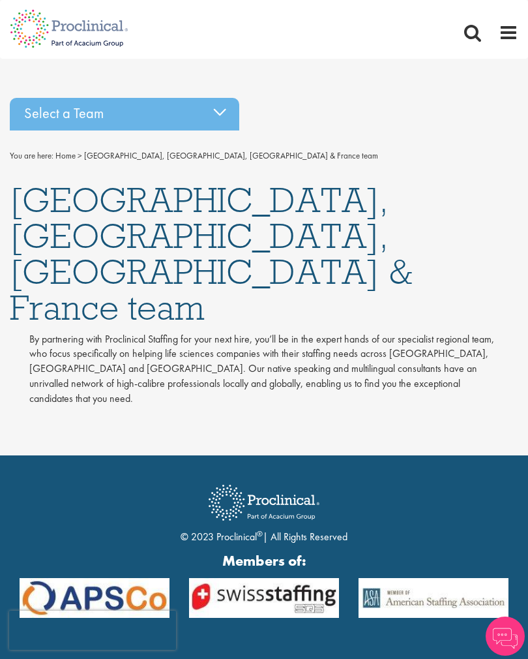
click at [183, 157] on span "[GEOGRAPHIC_DATA], [GEOGRAPHIC_DATA], [GEOGRAPHIC_DATA] & France team" at bounding box center [231, 155] width 294 height 11
click at [205, 117] on div "Select a Team" at bounding box center [125, 114] width 230 height 33
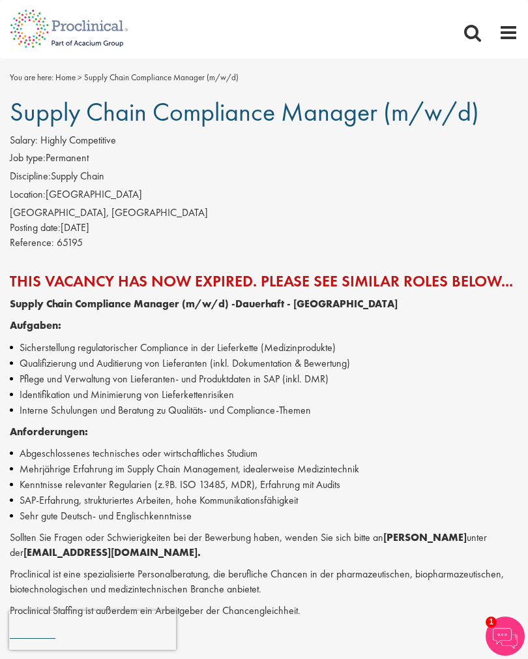
scroll to position [1, 0]
click at [432, 535] on strong "[PERSON_NAME]" at bounding box center [426, 537] width 84 height 14
click at [429, 537] on strong "[PERSON_NAME]" at bounding box center [426, 537] width 84 height 14
click at [447, 530] on strong "[PERSON_NAME]" at bounding box center [426, 537] width 84 height 14
click at [127, 546] on strong "[EMAIL_ADDRESS][DOMAIN_NAME]." at bounding box center [111, 552] width 177 height 14
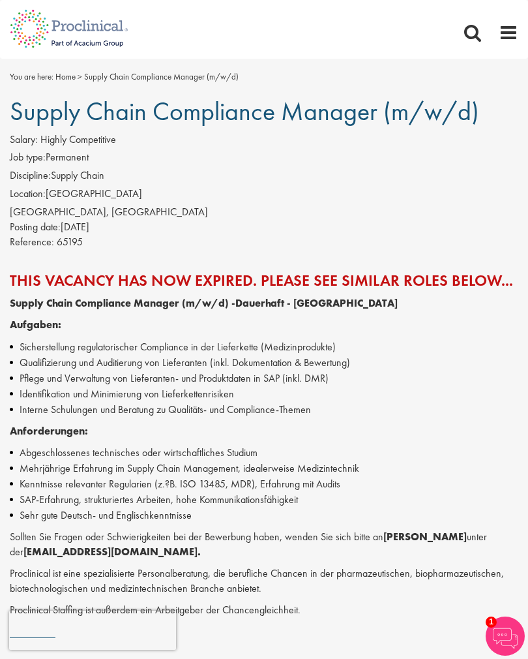
click at [136, 557] on div "Supply Chain Compliance Manager (m/w/d) - Dauerhaft - Rastatt Aufgaben: Sichers…" at bounding box center [264, 457] width 509 height 322
